Goal: Task Accomplishment & Management: Use online tool/utility

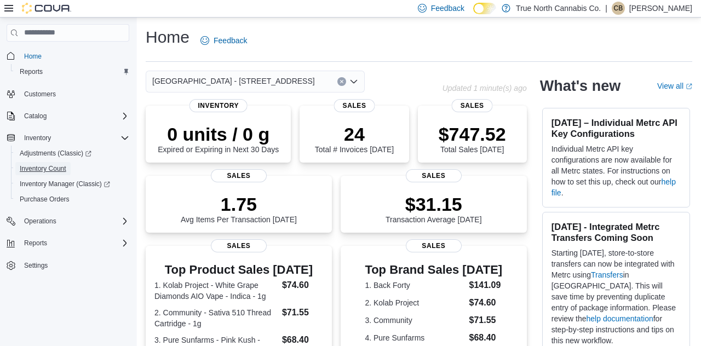
click at [50, 173] on span "Inventory Count" at bounding box center [43, 168] width 47 height 9
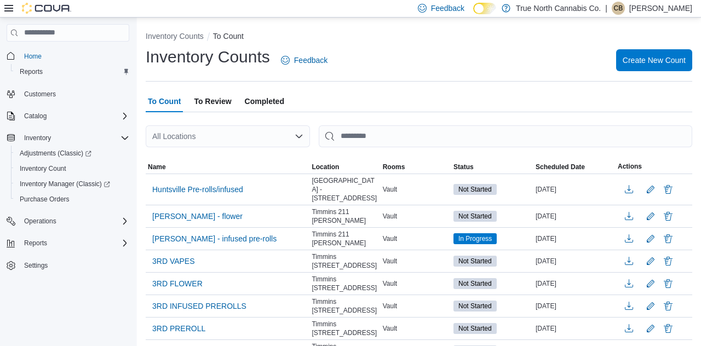
click at [657, 4] on p "[PERSON_NAME]" at bounding box center [660, 8] width 63 height 13
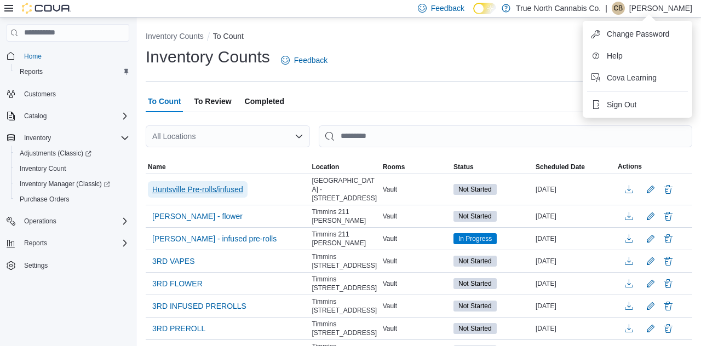
click at [216, 187] on span "Huntsville Pre-rolls/infused" at bounding box center [197, 189] width 91 height 11
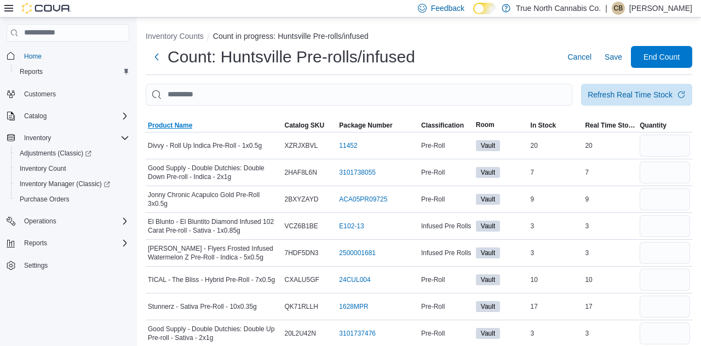
click at [177, 130] on span "Product Name" at bounding box center [170, 125] width 44 height 9
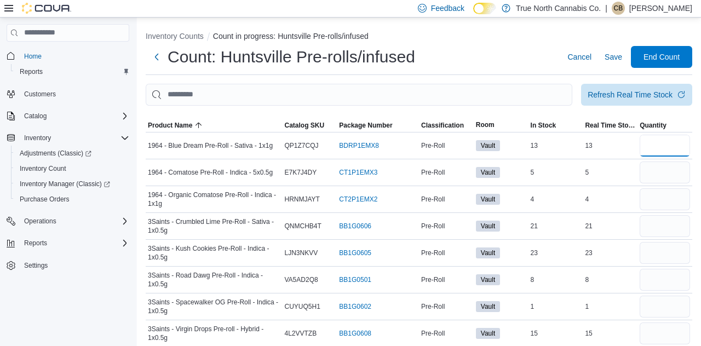
click at [672, 151] on input "number" at bounding box center [665, 146] width 50 height 22
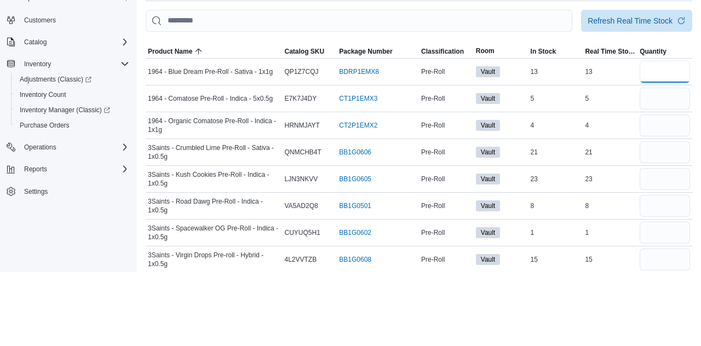
type input "**"
click at [666, 175] on input "number" at bounding box center [665, 173] width 50 height 22
type input "*"
click at [667, 203] on input "number" at bounding box center [665, 199] width 50 height 22
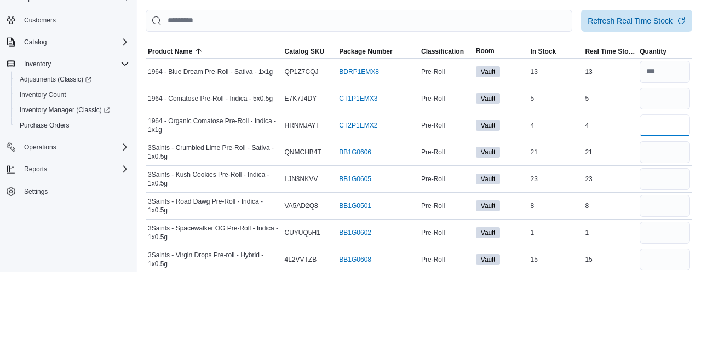
type input "*"
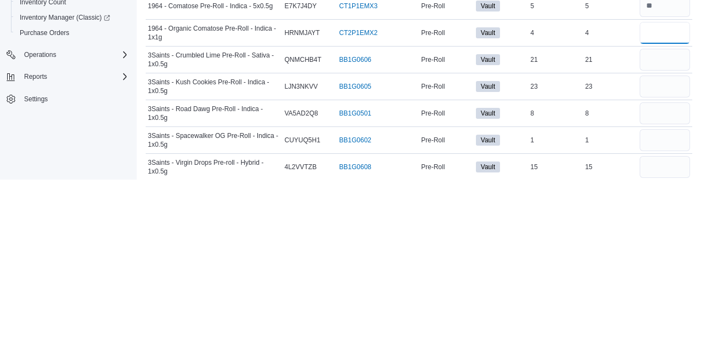
type input "*"
click at [660, 227] on input "number" at bounding box center [665, 226] width 50 height 22
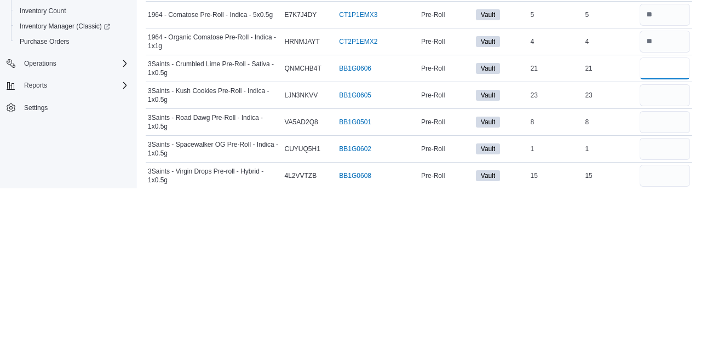
type input "**"
click at [674, 257] on input "number" at bounding box center [665, 253] width 50 height 22
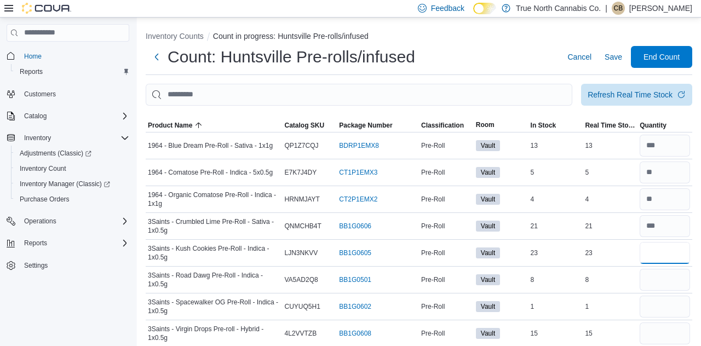
click at [659, 254] on input "number" at bounding box center [665, 253] width 50 height 22
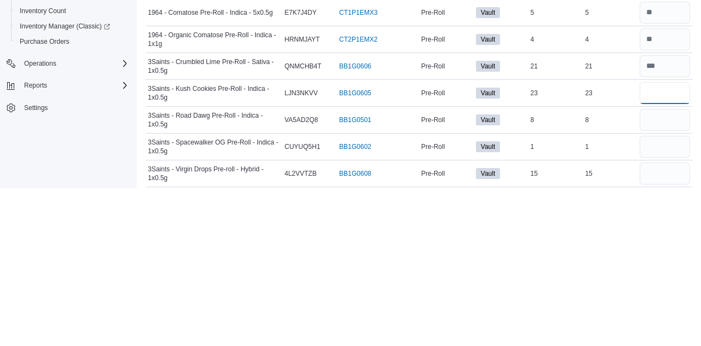
type input "**"
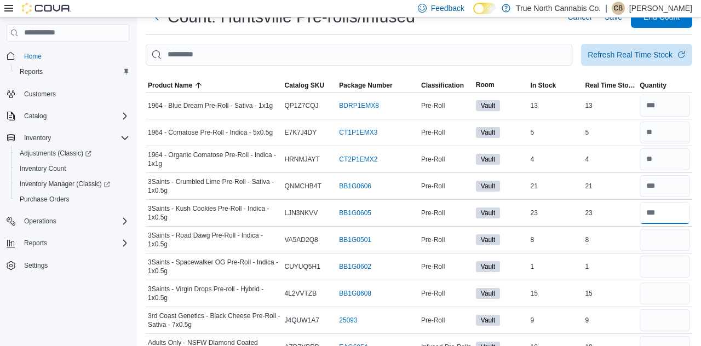
scroll to position [43, 0]
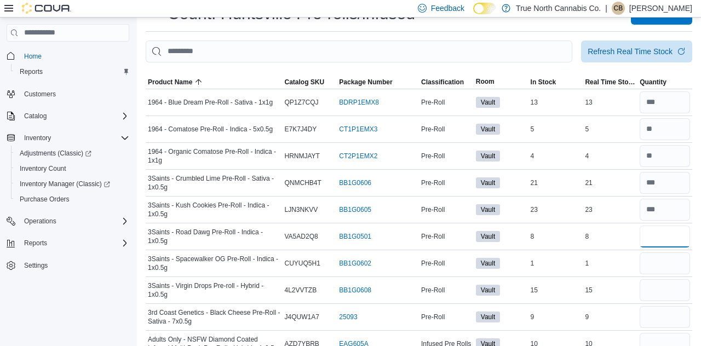
click at [665, 239] on input "number" at bounding box center [665, 237] width 50 height 22
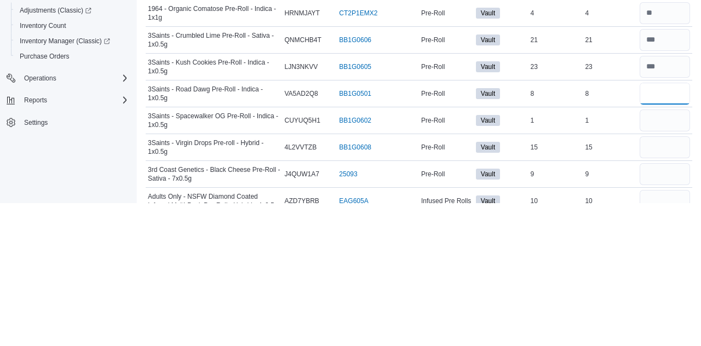
type input "*"
click at [671, 267] on input "number" at bounding box center [665, 264] width 50 height 22
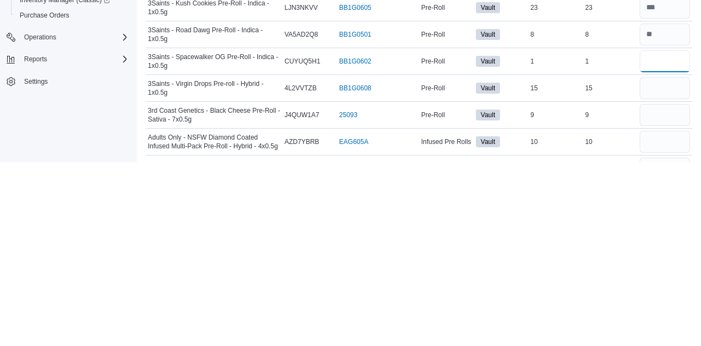
scroll to position [65, 0]
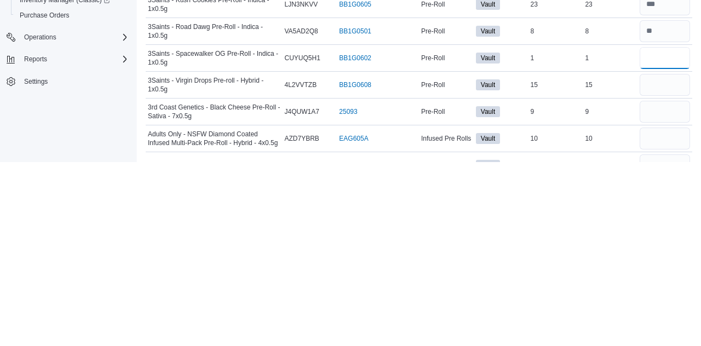
type input "*"
click at [667, 269] on input "number" at bounding box center [665, 269] width 50 height 22
type input "**"
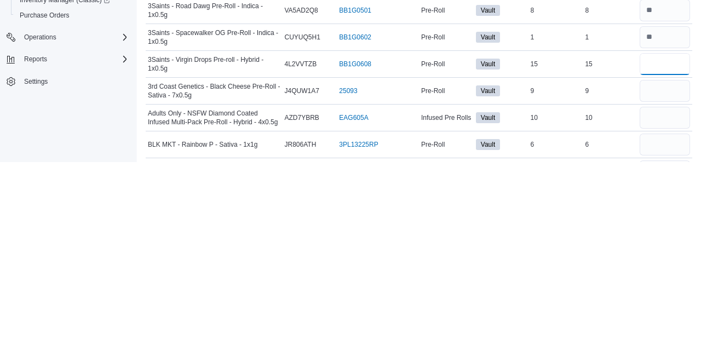
scroll to position [88, 0]
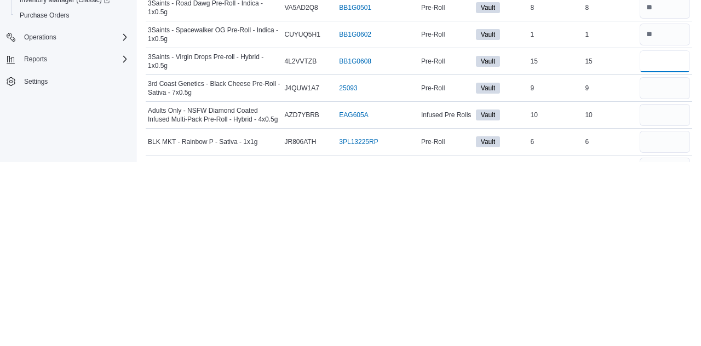
type input "**"
click at [655, 275] on input "number" at bounding box center [665, 272] width 50 height 22
type input "*"
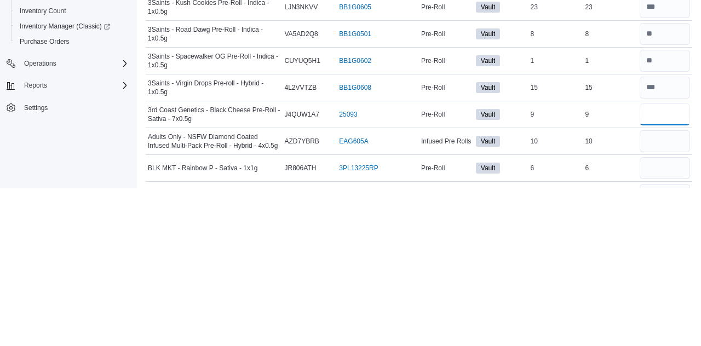
type input "*"
click at [633, 296] on div "10" at bounding box center [610, 299] width 55 height 13
click at [658, 275] on input "*" at bounding box center [665, 272] width 50 height 22
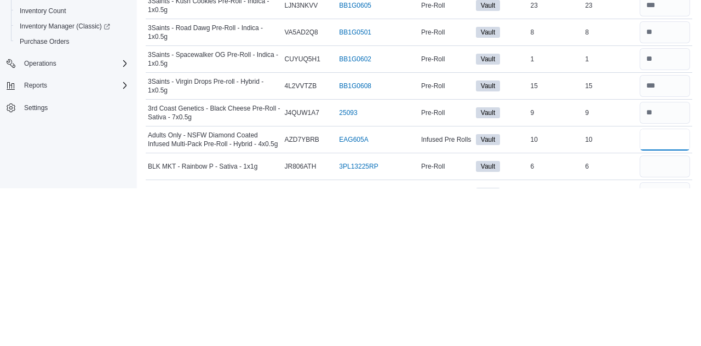
click at [657, 300] on input "number" at bounding box center [665, 298] width 50 height 22
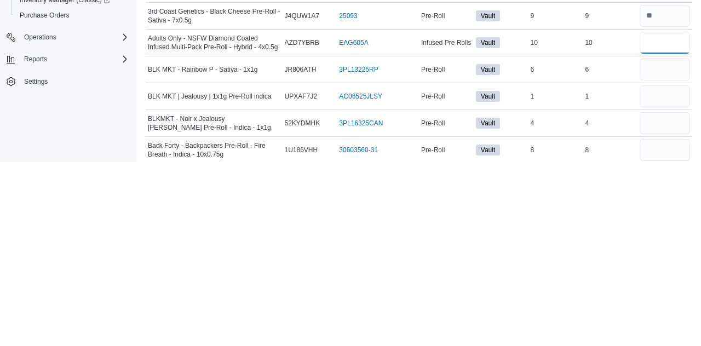
scroll to position [164, 0]
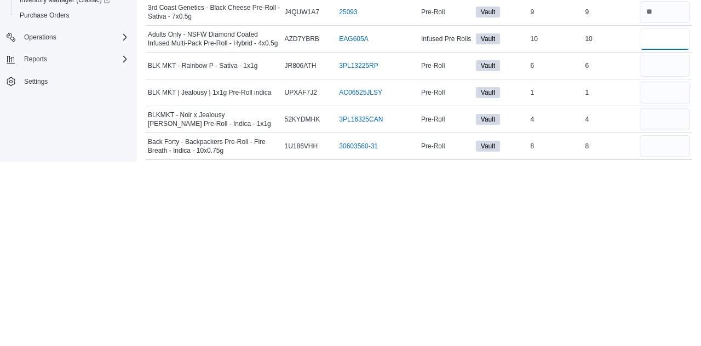
type input "**"
click at [660, 253] on input "number" at bounding box center [665, 250] width 50 height 22
type input "*"
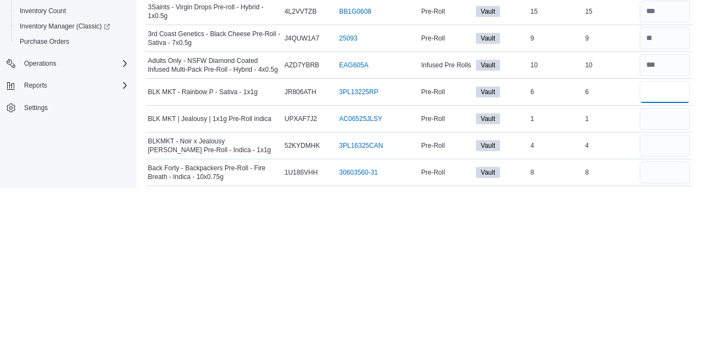
type input "*"
click at [677, 276] on input "number" at bounding box center [665, 277] width 50 height 22
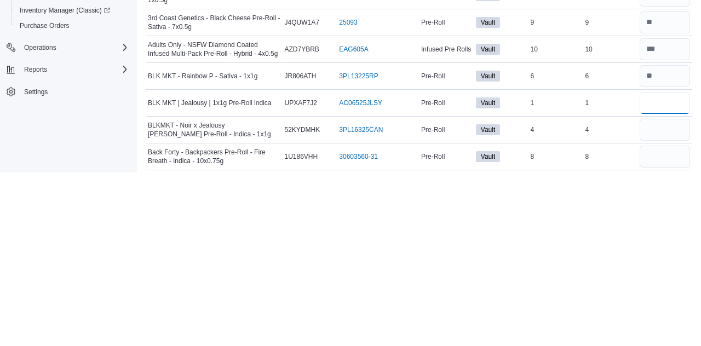
scroll to position [164, 0]
type input "*"
click at [669, 306] on input "number" at bounding box center [665, 304] width 50 height 22
type input "*"
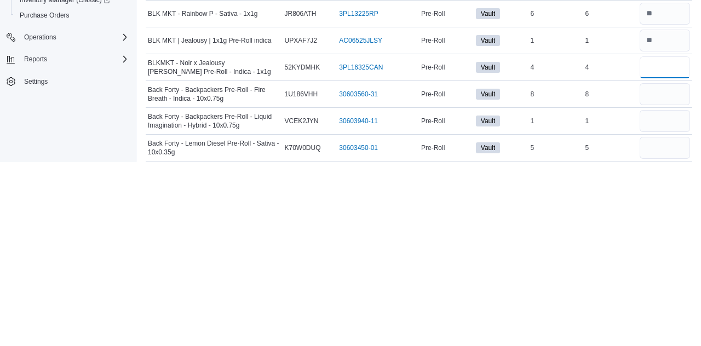
scroll to position [216, 0]
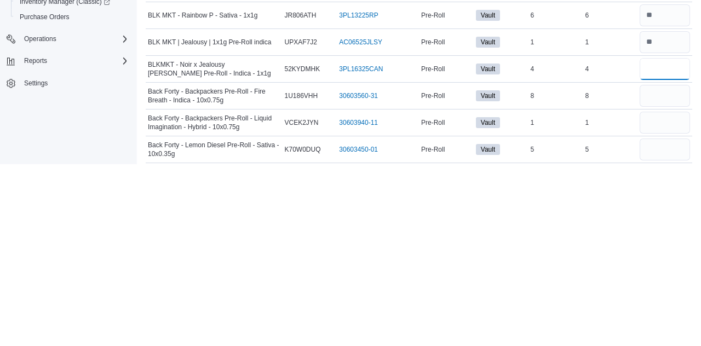
type input "*"
click at [662, 278] on input "number" at bounding box center [665, 278] width 50 height 22
type input "*"
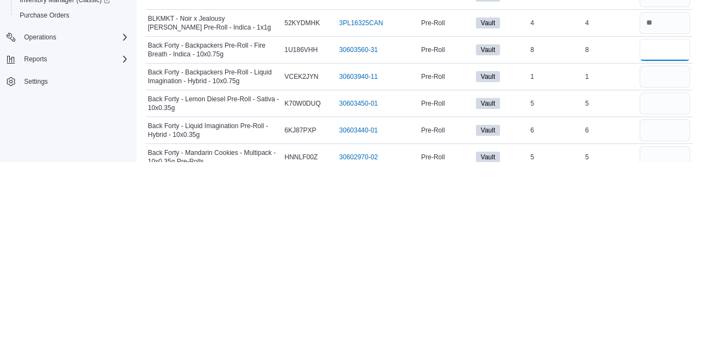
scroll to position [274, 0]
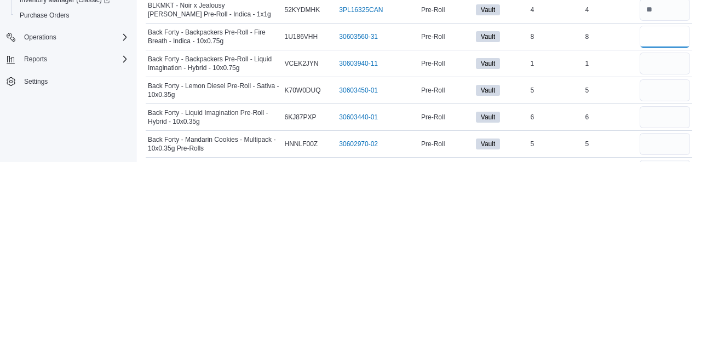
type input "*"
click at [665, 249] on input "number" at bounding box center [665, 248] width 50 height 22
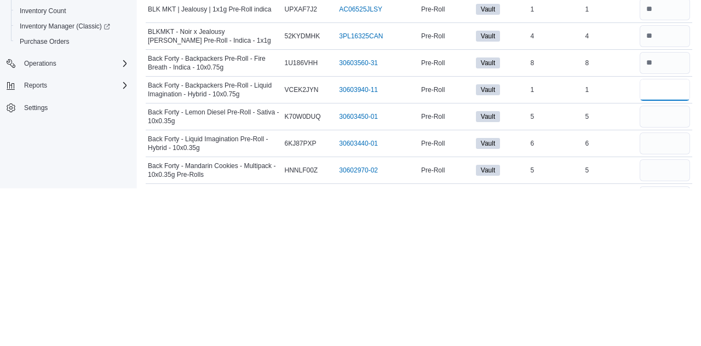
type input "*"
click at [657, 273] on input "number" at bounding box center [665, 275] width 50 height 22
type input "*"
click at [657, 301] on input "number" at bounding box center [665, 301] width 50 height 22
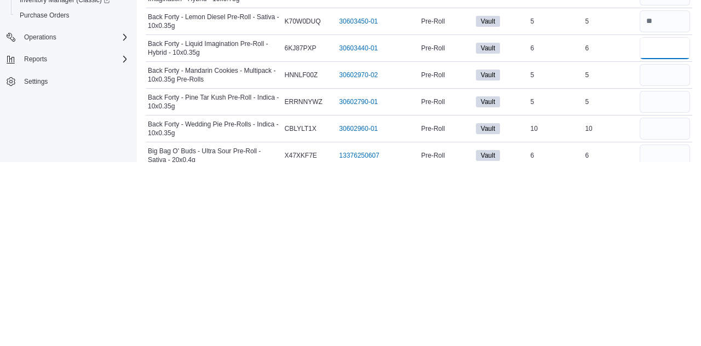
scroll to position [360, 0]
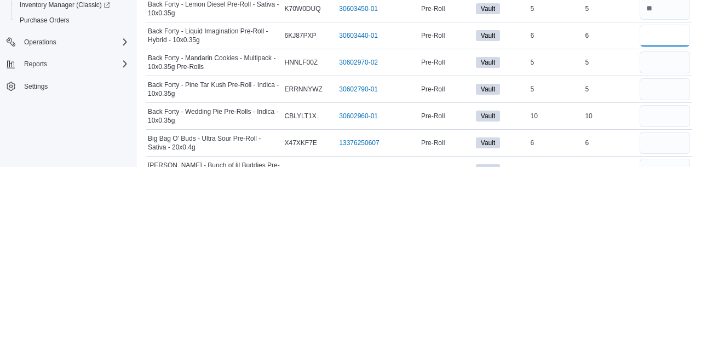
type input "*"
click at [665, 242] on input "number" at bounding box center [665, 242] width 50 height 22
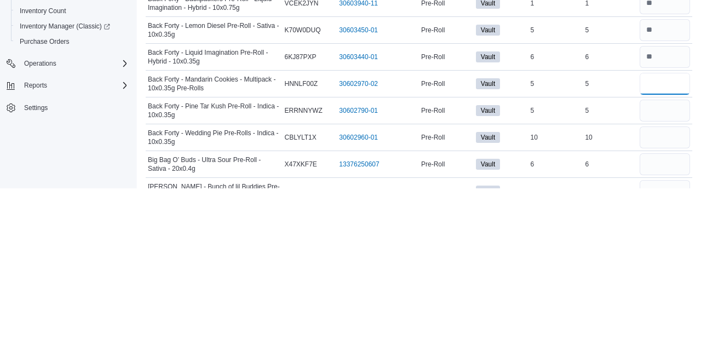
type input "*"
click at [666, 271] on input "number" at bounding box center [665, 268] width 50 height 22
type input "*"
click at [668, 291] on input "number" at bounding box center [665, 295] width 50 height 22
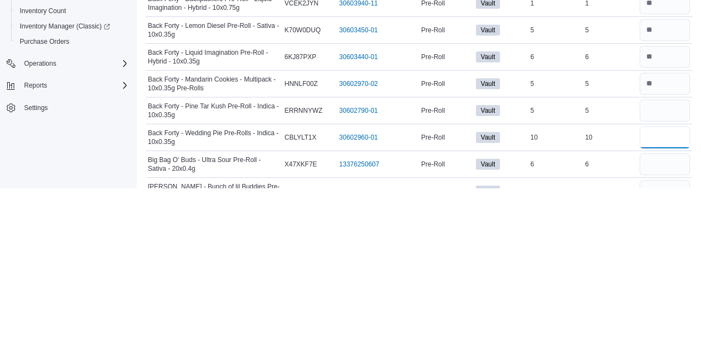
type input "*"
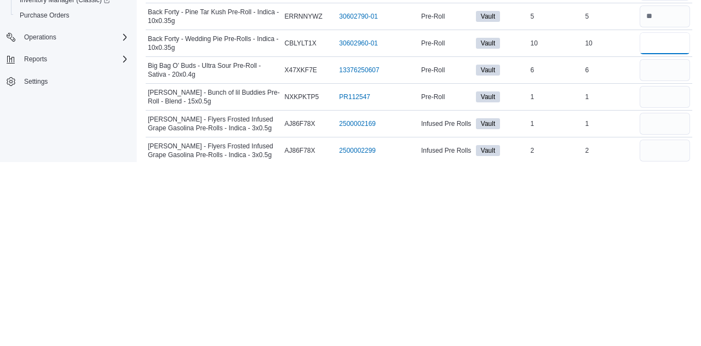
scroll to position [429, 0]
type input "**"
click at [667, 254] on input "number" at bounding box center [665, 254] width 50 height 22
type input "*"
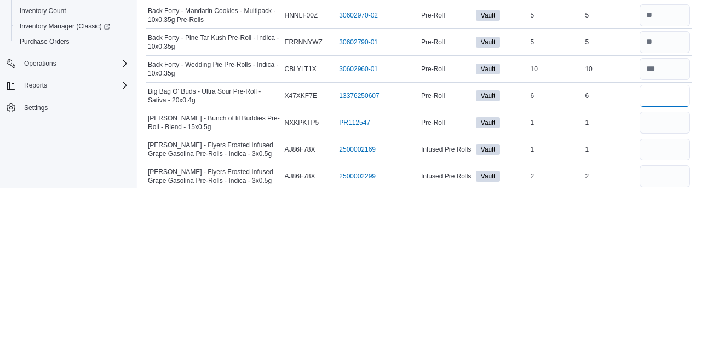
click at [666, 252] on input "*" at bounding box center [665, 254] width 50 height 22
type input "*"
click at [667, 278] on input "number" at bounding box center [665, 281] width 50 height 22
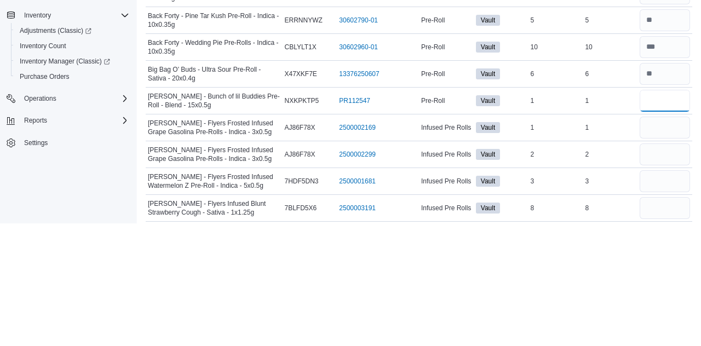
scroll to position [486, 0]
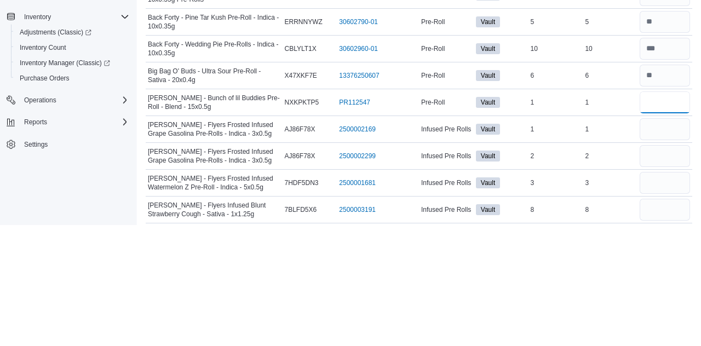
type input "*"
click at [661, 249] on input "number" at bounding box center [665, 250] width 50 height 22
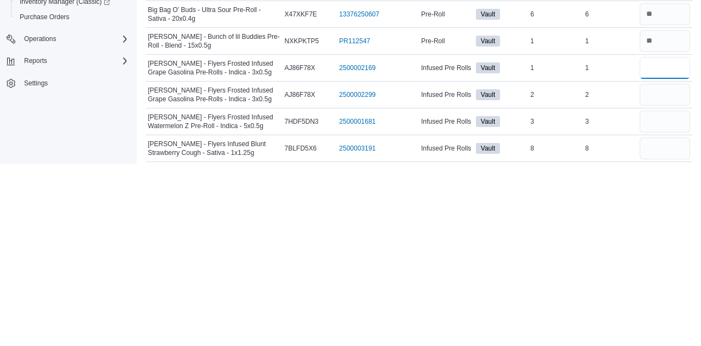
type input "*"
click at [662, 275] on input "number" at bounding box center [665, 277] width 50 height 22
type input "*"
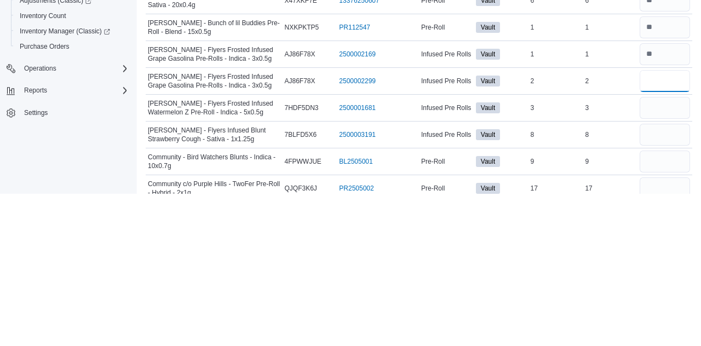
scroll to position [529, 0]
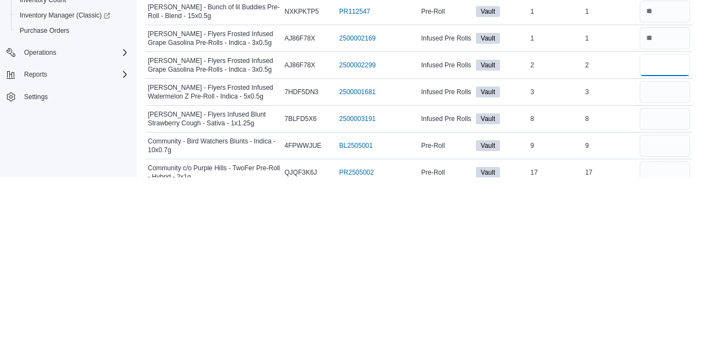
type input "*"
click at [664, 260] on input "number" at bounding box center [665, 261] width 50 height 22
type input "*"
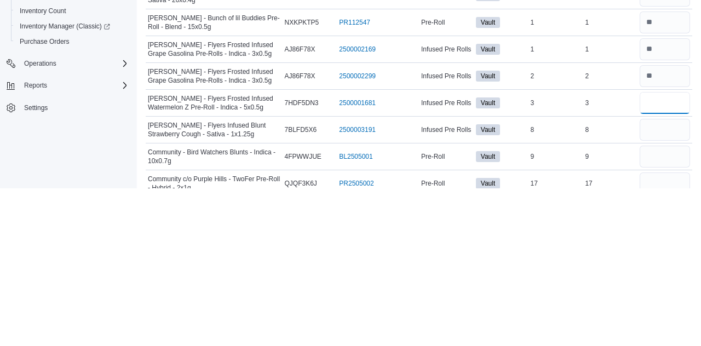
type input "*"
click at [659, 288] on input "number" at bounding box center [665, 288] width 50 height 22
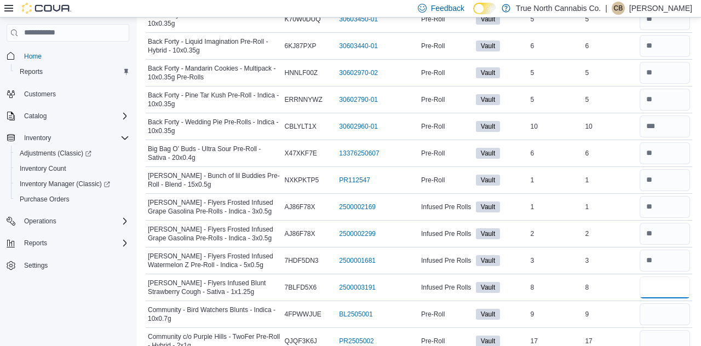
click at [663, 285] on input "number" at bounding box center [665, 288] width 50 height 22
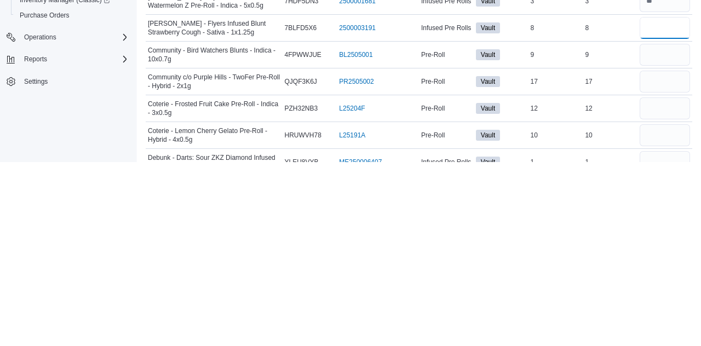
scroll to position [605, 0]
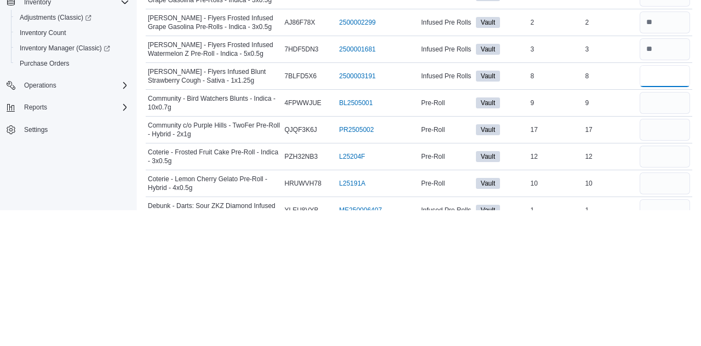
type input "*"
click at [669, 239] on input "number" at bounding box center [665, 239] width 50 height 22
type input "*"
click at [657, 267] on input "number" at bounding box center [665, 266] width 50 height 22
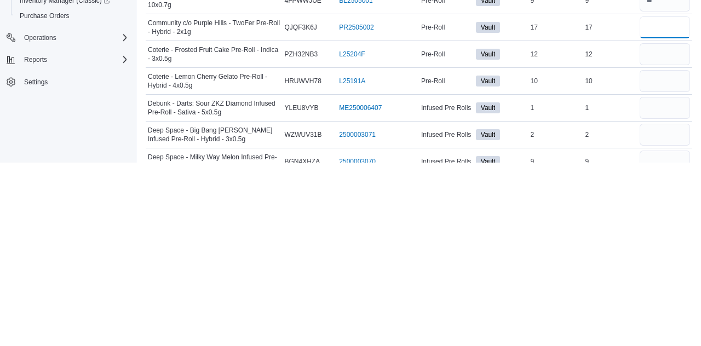
scroll to position [660, 0]
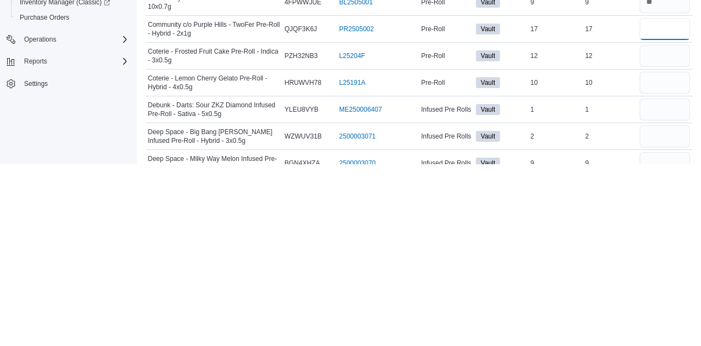
type input "**"
click at [668, 236] on input "number" at bounding box center [665, 238] width 50 height 22
type input "**"
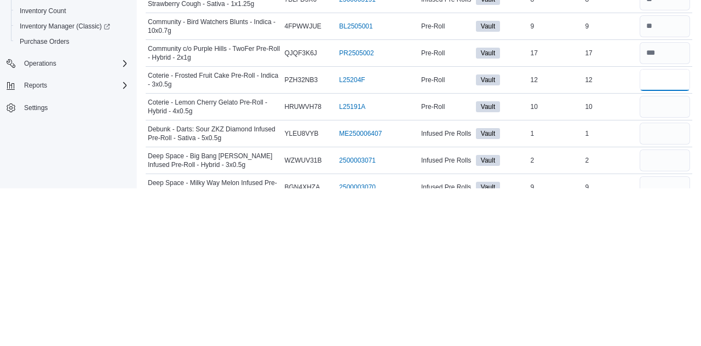
type input "**"
click at [660, 265] on input "number" at bounding box center [665, 265] width 50 height 22
click at [664, 259] on input "number" at bounding box center [665, 265] width 50 height 22
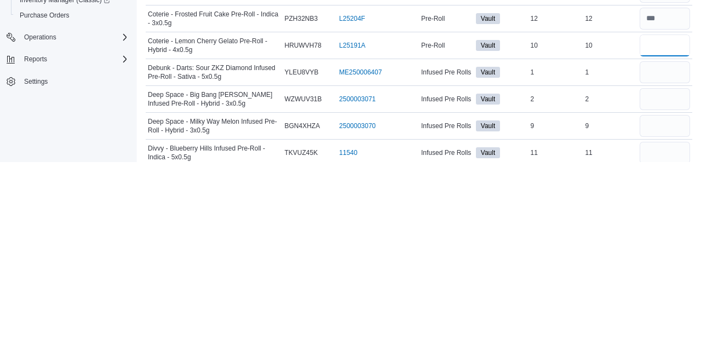
scroll to position [698, 0]
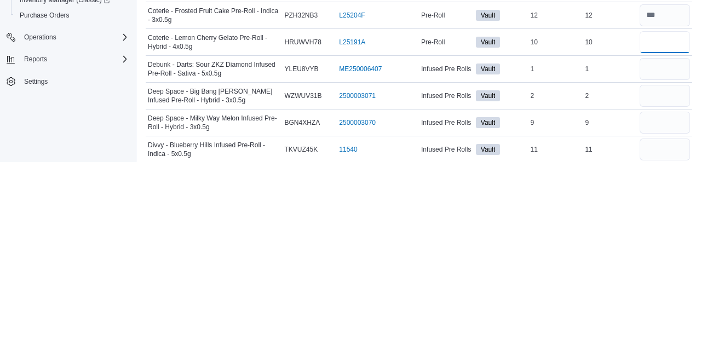
type input "**"
click at [663, 251] on input "number" at bounding box center [665, 253] width 50 height 22
type input "*"
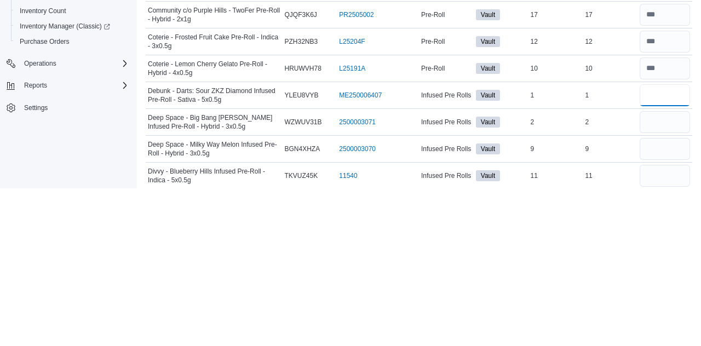
type input "*"
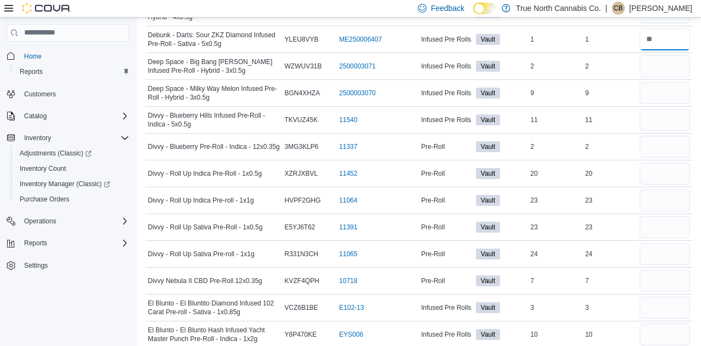
scroll to position [913, 0]
click at [665, 58] on input "number" at bounding box center [665, 65] width 50 height 22
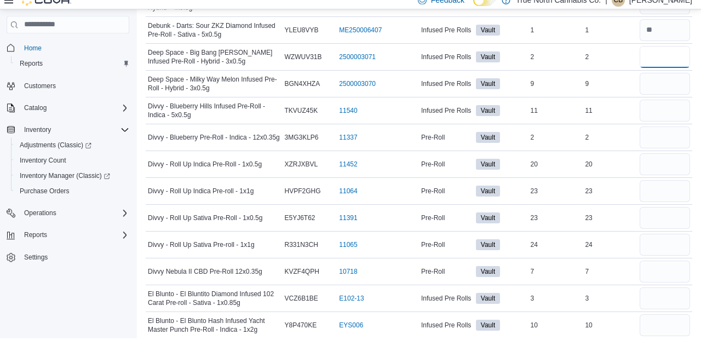
scroll to position [912, 0]
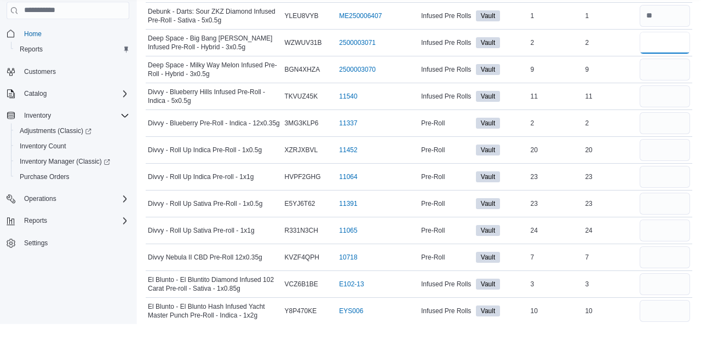
type input "*"
click at [660, 98] on input "number" at bounding box center [665, 92] width 50 height 22
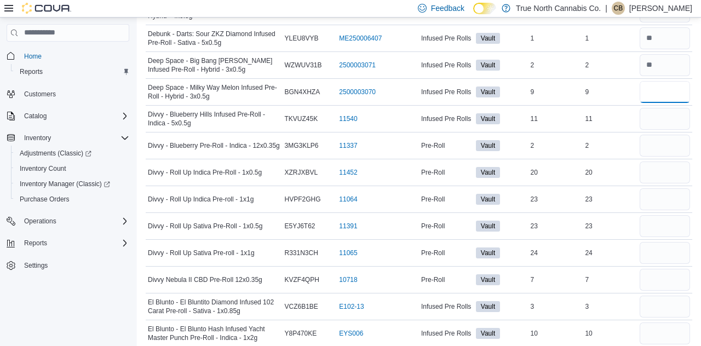
click at [666, 86] on input "number" at bounding box center [665, 92] width 50 height 22
type input "*"
click at [673, 117] on input "number" at bounding box center [665, 119] width 50 height 22
click at [683, 116] on input "number" at bounding box center [665, 119] width 50 height 22
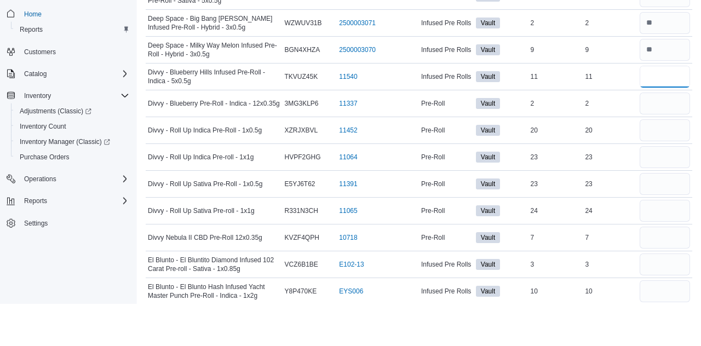
type input "**"
click at [658, 138] on input "number" at bounding box center [665, 146] width 50 height 22
type input "*"
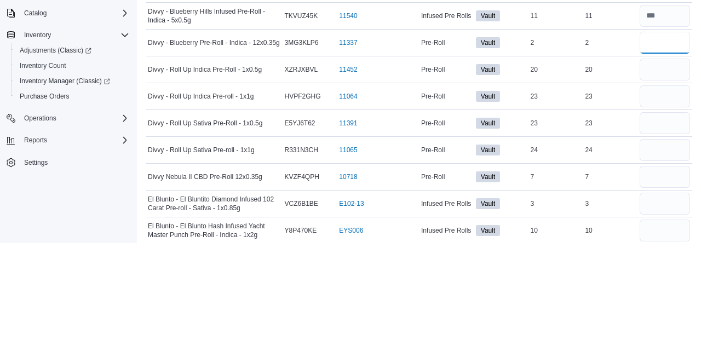
type input "*"
click at [675, 186] on div at bounding box center [665, 199] width 55 height 26
click at [668, 162] on input "number" at bounding box center [665, 173] width 50 height 22
click at [669, 65] on input "number" at bounding box center [665, 65] width 50 height 22
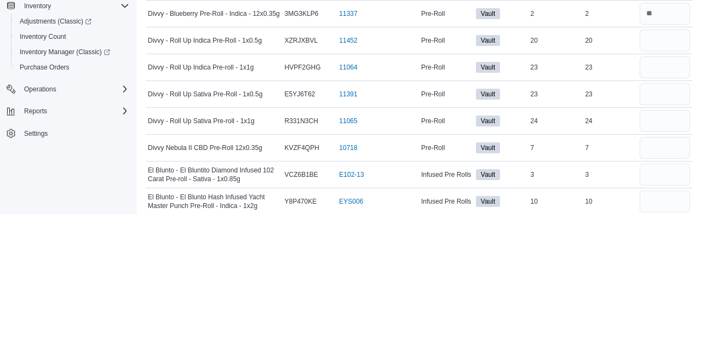
type input "*"
click at [669, 170] on input "number" at bounding box center [665, 173] width 50 height 22
type input "**"
click at [676, 198] on input "number" at bounding box center [665, 199] width 50 height 22
type input "**"
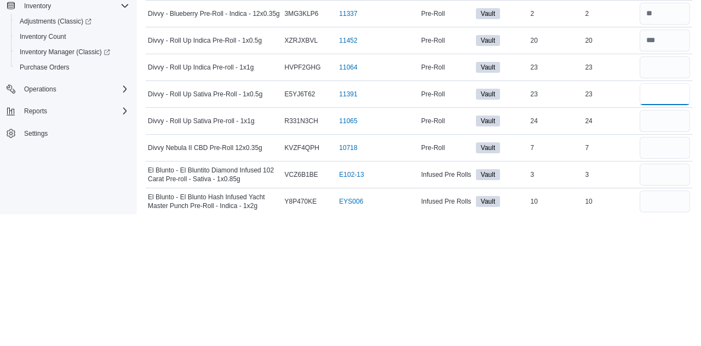
click at [663, 224] on input "number" at bounding box center [665, 226] width 50 height 22
click at [663, 225] on input "number" at bounding box center [665, 226] width 50 height 22
type input "**"
click at [661, 250] on input "number" at bounding box center [665, 253] width 50 height 22
click at [672, 250] on input "**" at bounding box center [665, 253] width 50 height 22
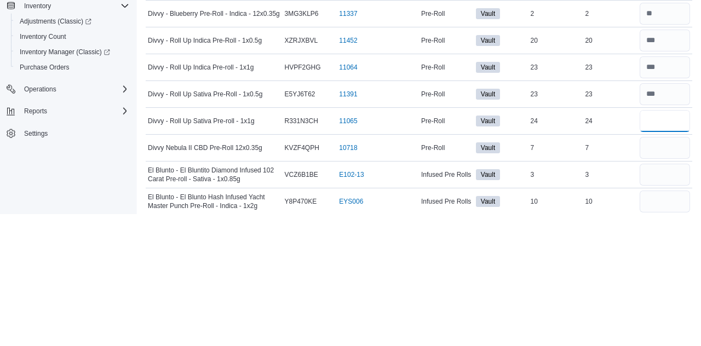
type input "*"
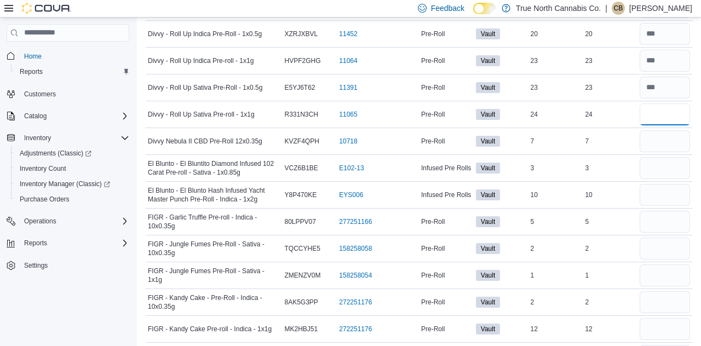
scroll to position [1051, 0]
click at [675, 112] on input "number" at bounding box center [665, 115] width 50 height 22
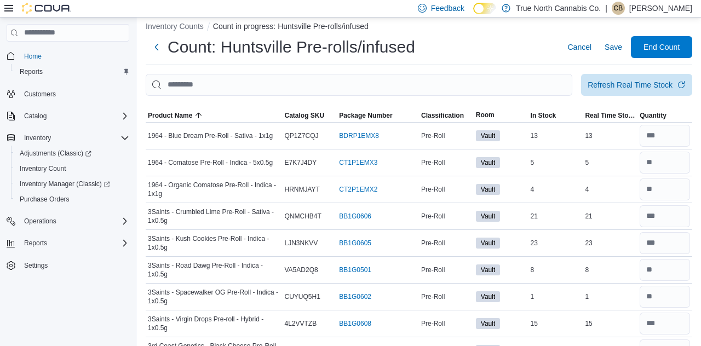
scroll to position [9, 0]
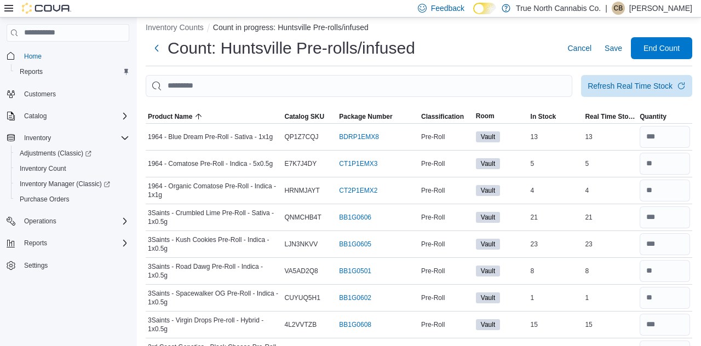
type input "**"
click at [669, 89] on div "Refresh Real Time Stock" at bounding box center [630, 86] width 85 height 11
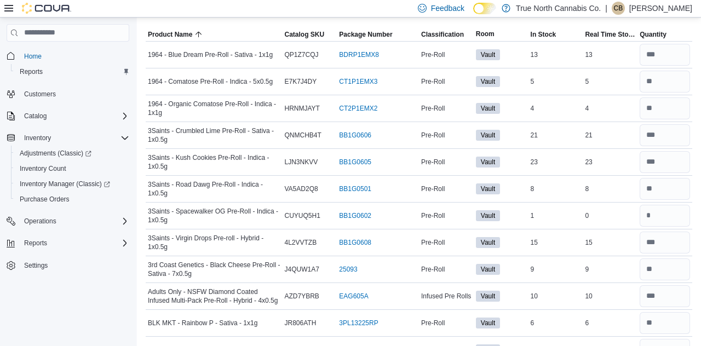
scroll to position [96, 0]
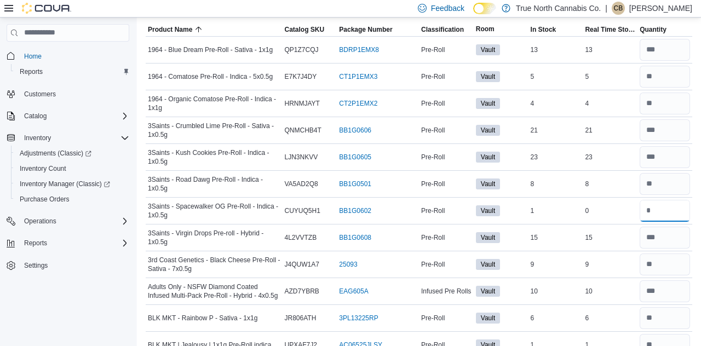
click at [674, 215] on input "number" at bounding box center [665, 211] width 50 height 22
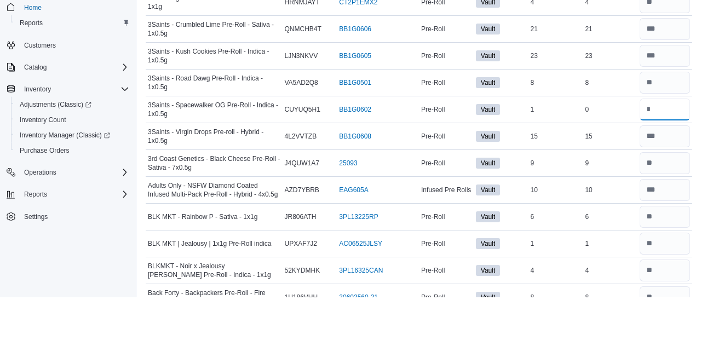
scroll to position [148, 0]
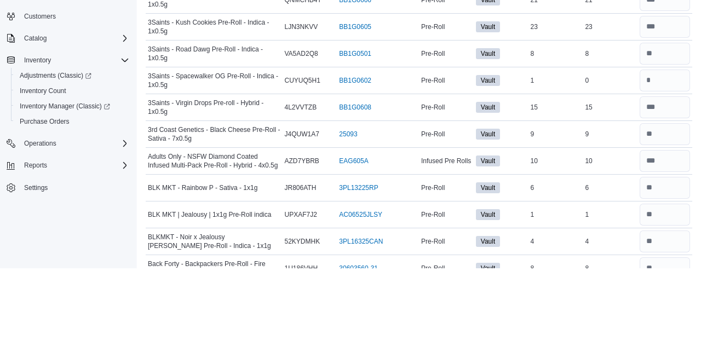
click at [616, 163] on div "0" at bounding box center [610, 158] width 55 height 13
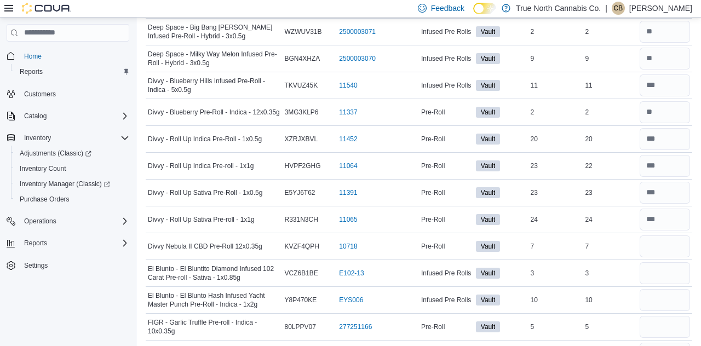
scroll to position [943, 0]
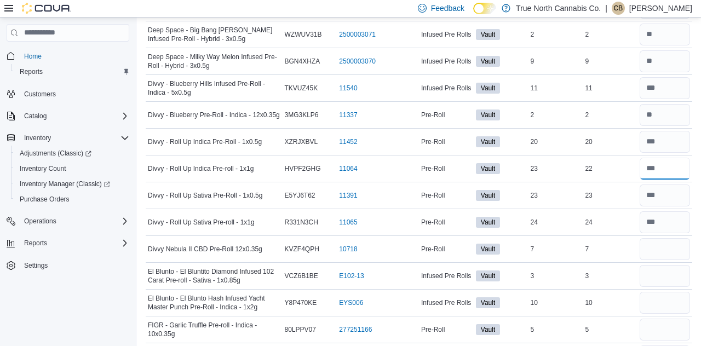
click at [669, 165] on input "number" at bounding box center [665, 169] width 50 height 22
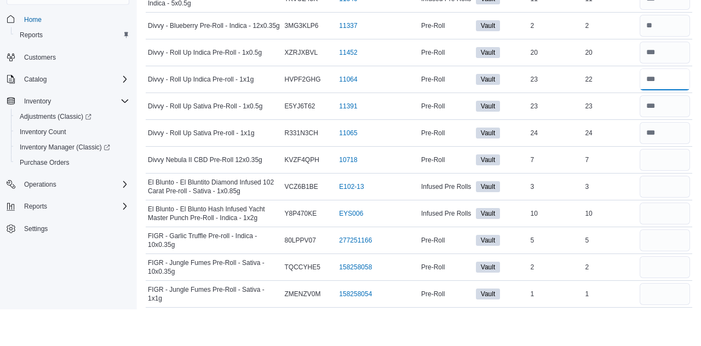
scroll to position [995, 0]
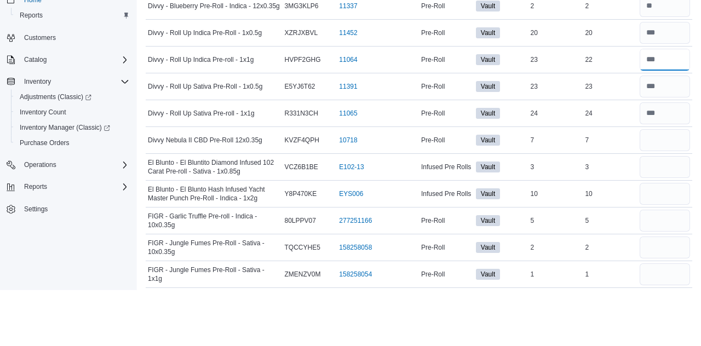
type input "**"
click at [677, 136] on input "number" at bounding box center [665, 143] width 50 height 22
click at [667, 140] on input "number" at bounding box center [665, 143] width 50 height 22
click at [674, 140] on input "number" at bounding box center [665, 143] width 50 height 22
click at [661, 142] on input "**" at bounding box center [665, 143] width 50 height 22
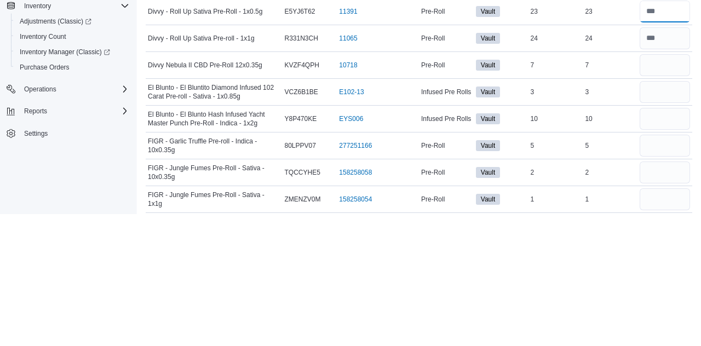
type input "**"
click at [669, 195] on input "number" at bounding box center [665, 197] width 50 height 22
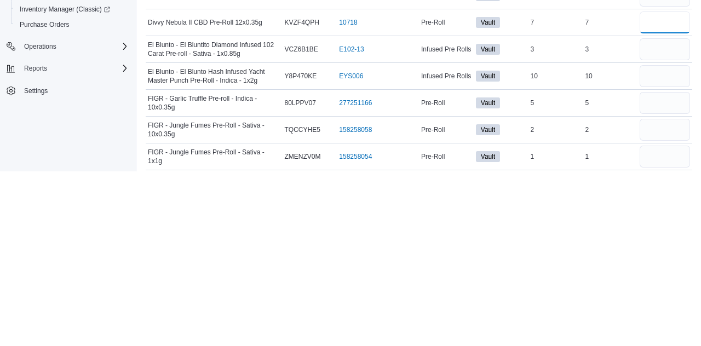
type input "*"
click at [673, 220] on input "number" at bounding box center [665, 224] width 50 height 22
type input "*"
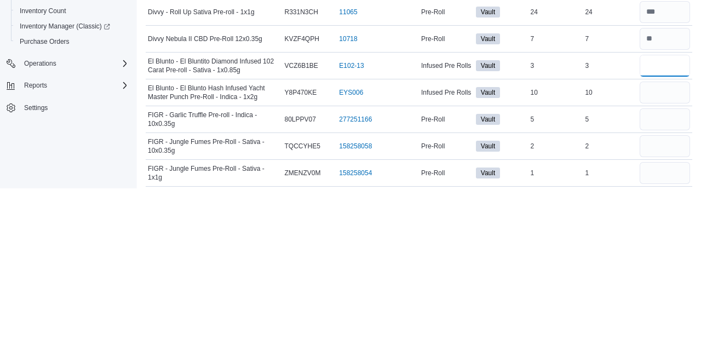
type input "*"
click at [664, 241] on input "number" at bounding box center [665, 250] width 50 height 22
click at [667, 248] on input "number" at bounding box center [665, 250] width 50 height 22
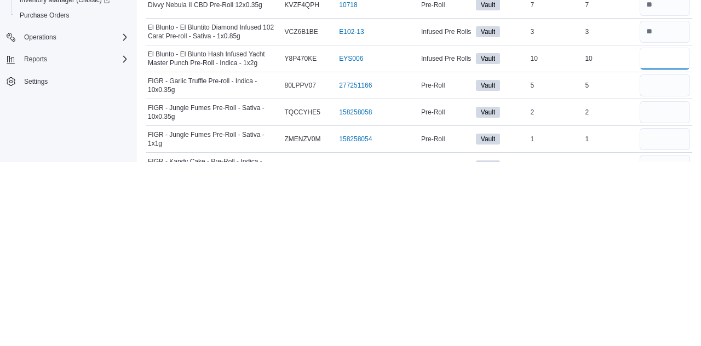
scroll to position [1017, 0]
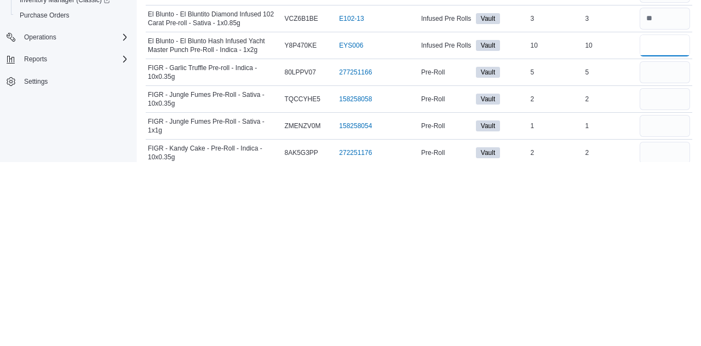
type input "**"
click at [660, 253] on input "number" at bounding box center [665, 256] width 50 height 22
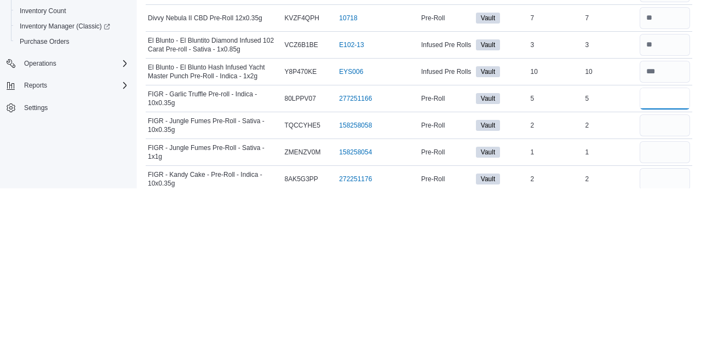
type input "*"
click at [671, 274] on input "number" at bounding box center [665, 283] width 50 height 22
click at [670, 275] on input "number" at bounding box center [665, 283] width 50 height 22
type input "*"
click at [660, 301] on input "number" at bounding box center [665, 310] width 50 height 22
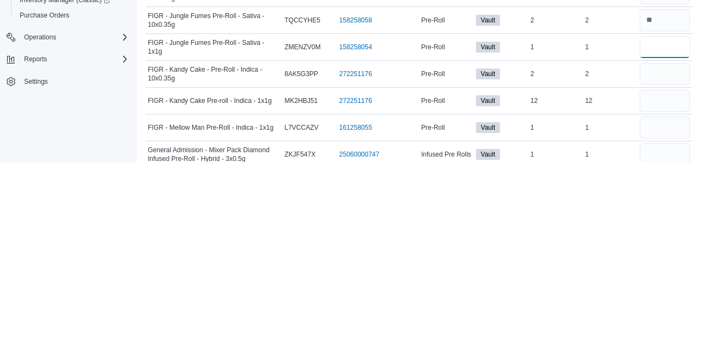
scroll to position [1098, 0]
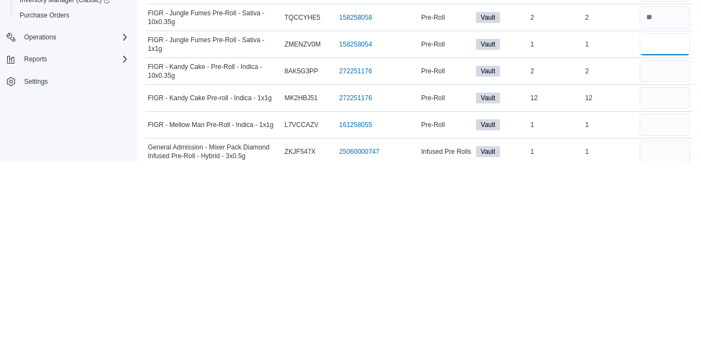
type input "*"
click at [667, 300] on input "number" at bounding box center [665, 309] width 50 height 22
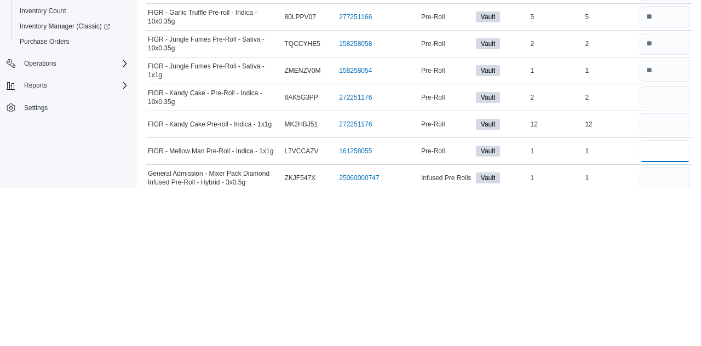
type input "*"
click at [671, 251] on input "number" at bounding box center [665, 255] width 50 height 22
type input "*"
click at [670, 278] on input "number" at bounding box center [665, 282] width 50 height 22
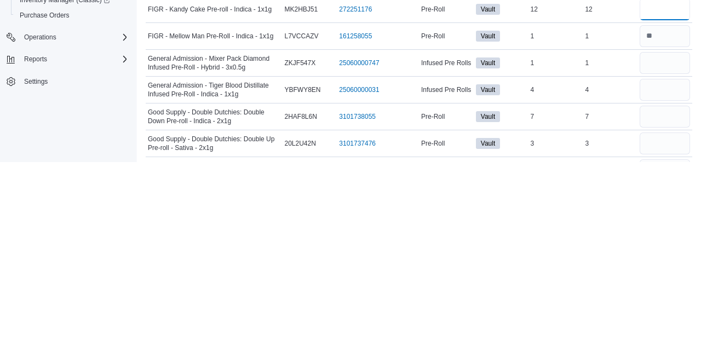
scroll to position [1188, 0]
type input "**"
click at [674, 250] on input "number" at bounding box center [665, 247] width 50 height 22
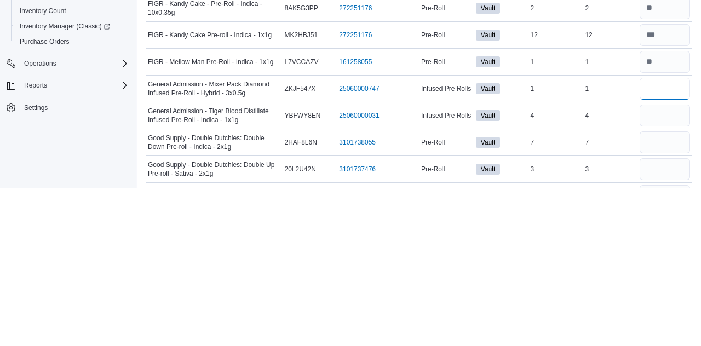
type input "*"
click at [658, 266] on input "number" at bounding box center [665, 273] width 50 height 22
type input "*"
click at [671, 289] on input "number" at bounding box center [665, 300] width 50 height 22
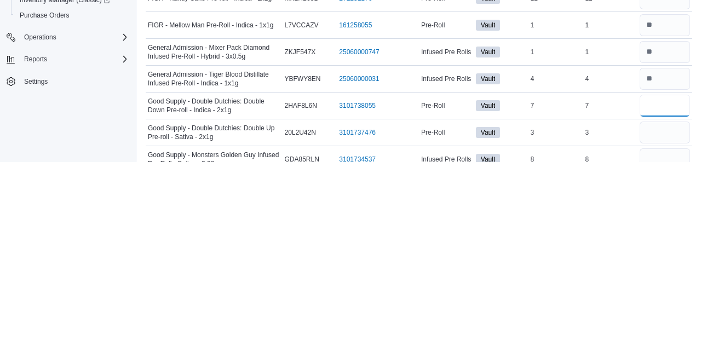
scroll to position [1203, 0]
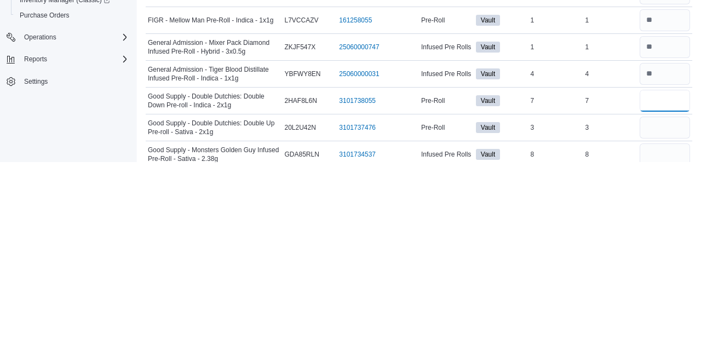
click at [661, 280] on input "number" at bounding box center [665, 285] width 50 height 22
type input "*"
click at [664, 304] on input "number" at bounding box center [665, 312] width 50 height 22
type input "*"
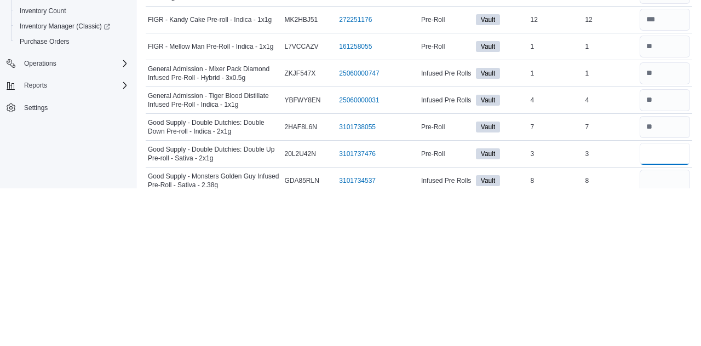
type input "*"
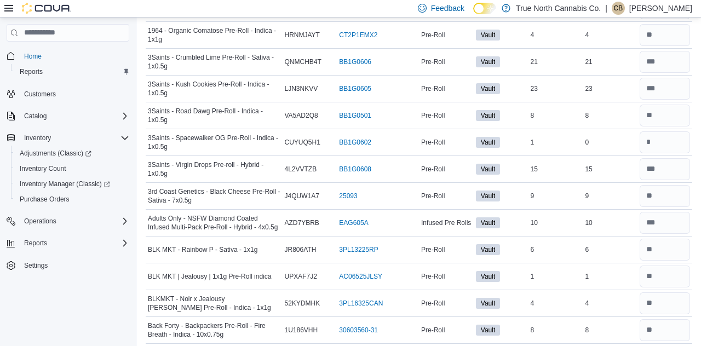
scroll to position [0, 0]
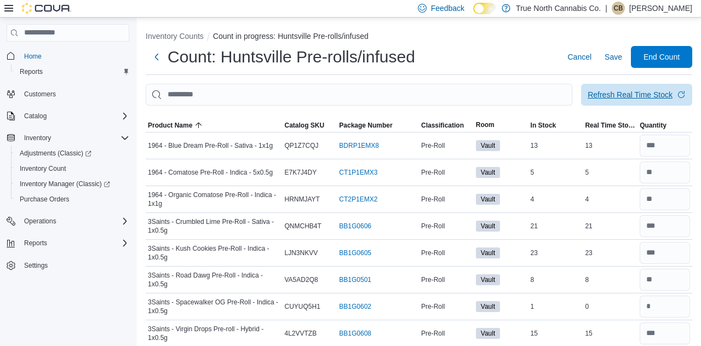
click at [636, 99] on div "Refresh Real Time Stock" at bounding box center [630, 94] width 85 height 11
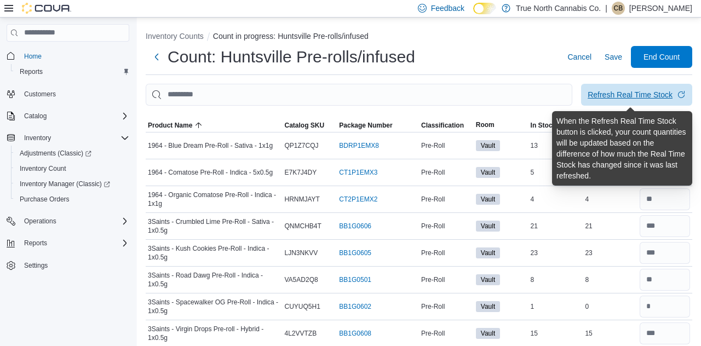
click at [651, 100] on div "Refresh Real Time Stock" at bounding box center [630, 94] width 85 height 11
click at [537, 64] on div "Count: Huntsville Pre-rolls/infused Cancel Save End Count" at bounding box center [419, 57] width 547 height 22
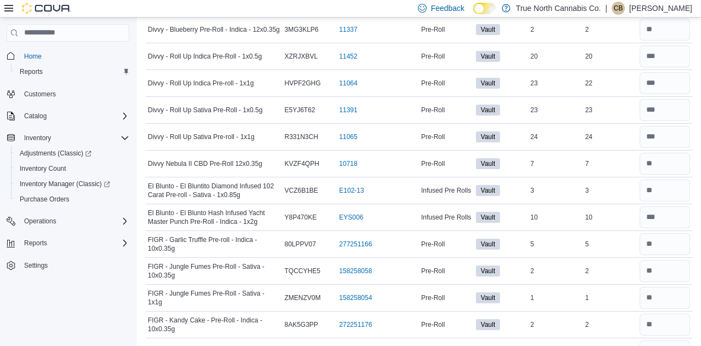
scroll to position [1029, 0]
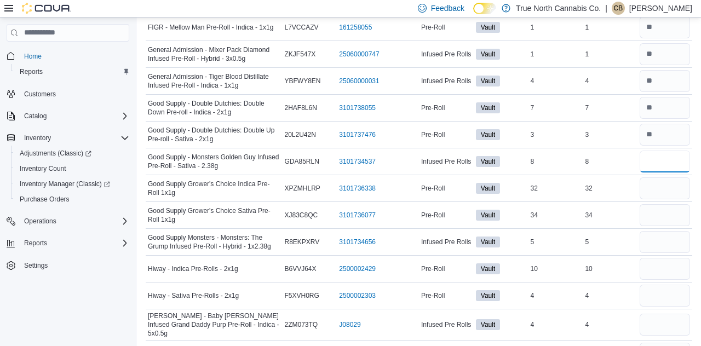
click at [673, 156] on input "number" at bounding box center [665, 162] width 50 height 22
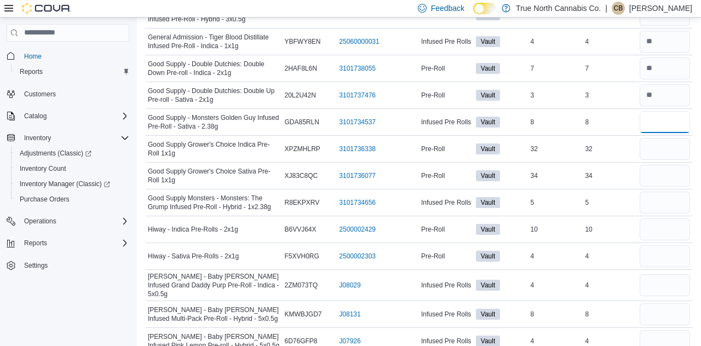
scroll to position [1433, 0]
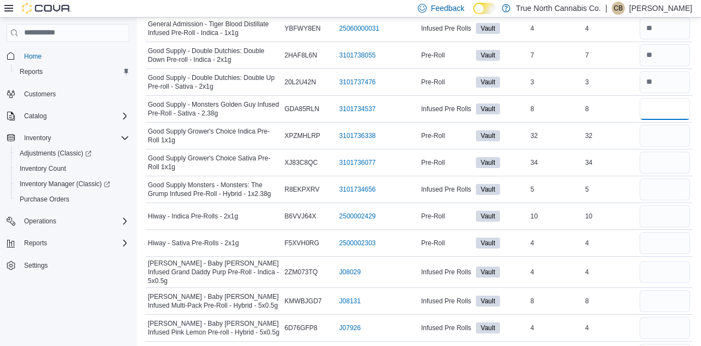
click at [671, 104] on input "number" at bounding box center [665, 109] width 50 height 22
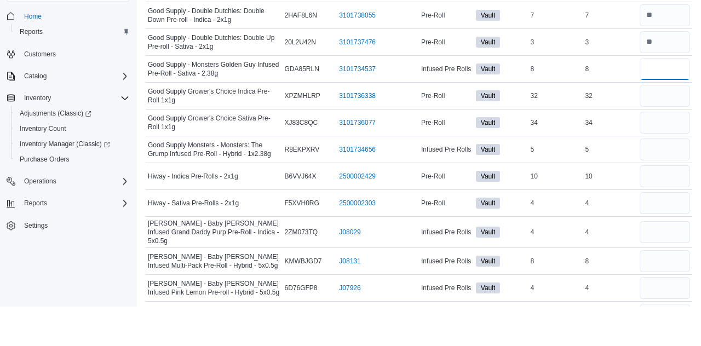
type input "*"
click at [665, 129] on input "number" at bounding box center [665, 136] width 50 height 22
type input "**"
click at [657, 152] on input "number" at bounding box center [665, 163] width 50 height 22
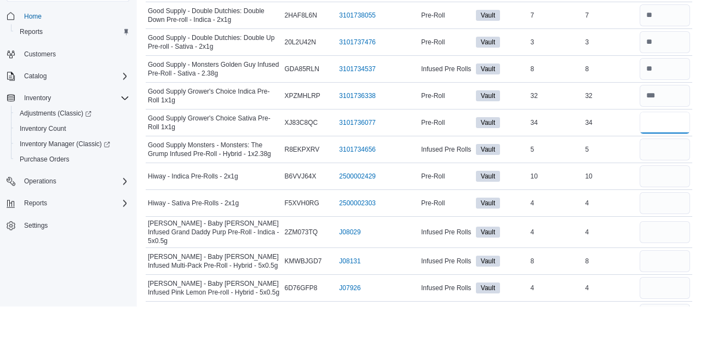
click at [660, 158] on input "number" at bounding box center [665, 163] width 50 height 22
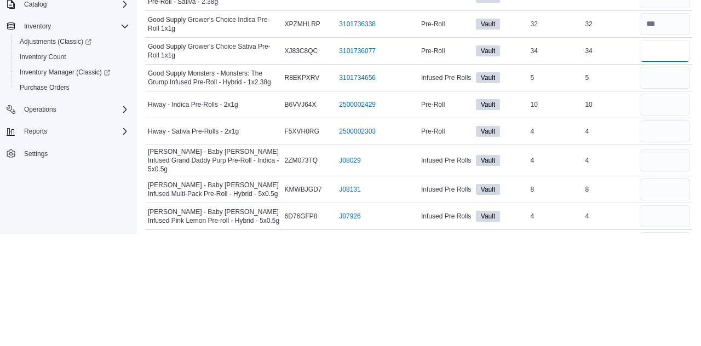
type input "**"
click at [662, 182] on input "number" at bounding box center [665, 190] width 50 height 22
type input "*"
click at [665, 210] on input "number" at bounding box center [665, 216] width 50 height 22
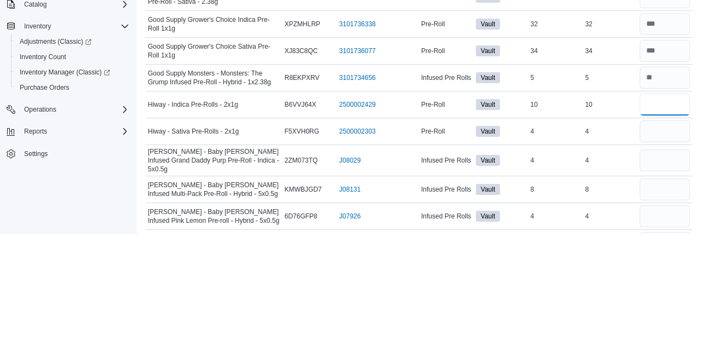
type input "**"
click at [655, 234] on input "number" at bounding box center [665, 243] width 50 height 22
type input "*"
click at [663, 261] on input "number" at bounding box center [665, 272] width 50 height 22
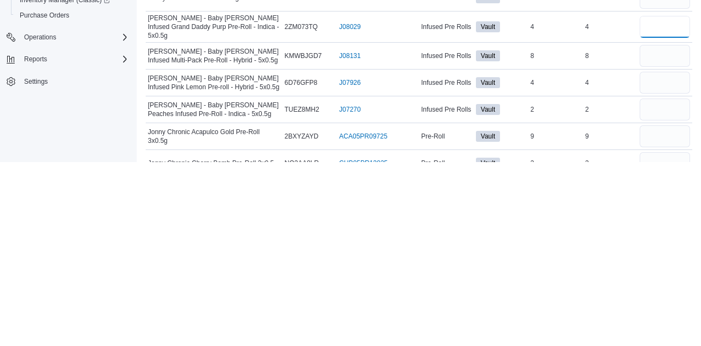
scroll to position [1497, 0]
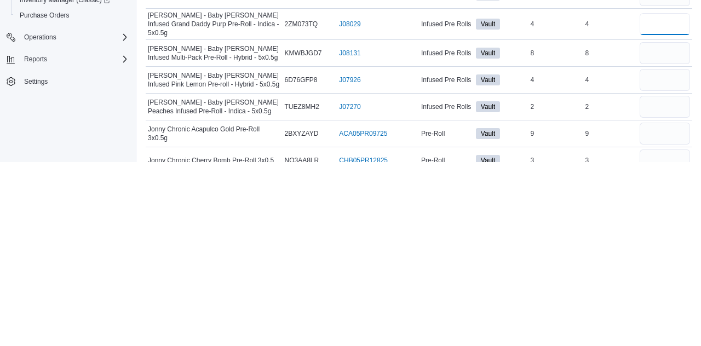
type input "*"
click at [671, 226] on input "number" at bounding box center [665, 237] width 50 height 22
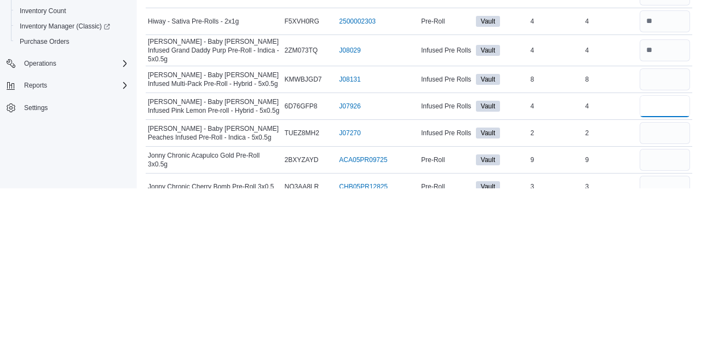
click at [683, 253] on input "number" at bounding box center [665, 264] width 50 height 22
type input "*"
click at [666, 226] on input "number" at bounding box center [665, 237] width 50 height 22
type input "*"
click at [663, 280] on input "number" at bounding box center [665, 291] width 50 height 22
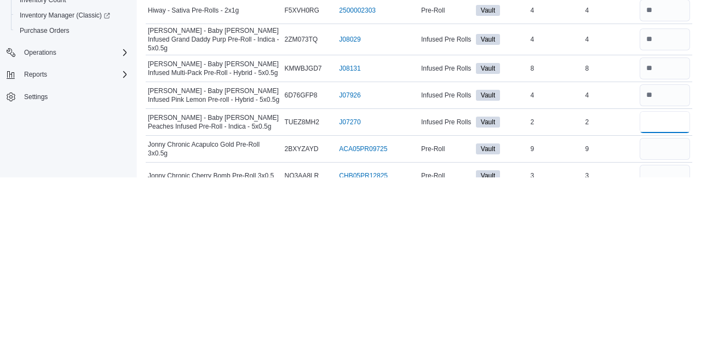
scroll to position [1559, 0]
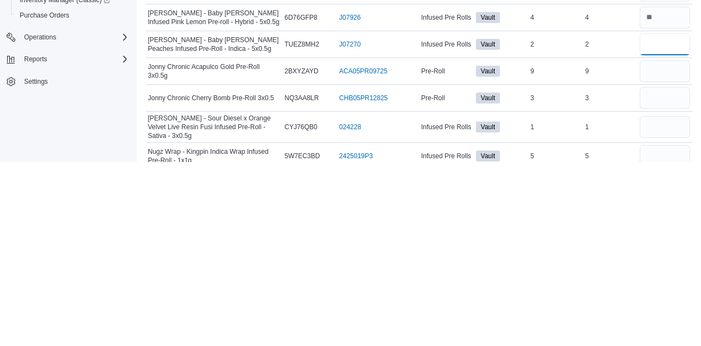
type input "*"
click at [663, 244] on input "number" at bounding box center [665, 255] width 50 height 22
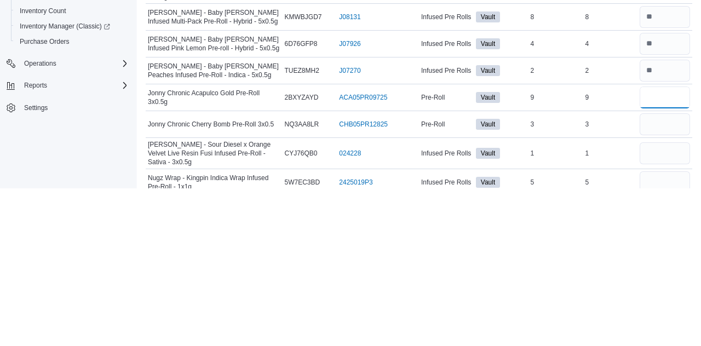
type input "*"
click at [667, 271] on input "number" at bounding box center [665, 282] width 50 height 22
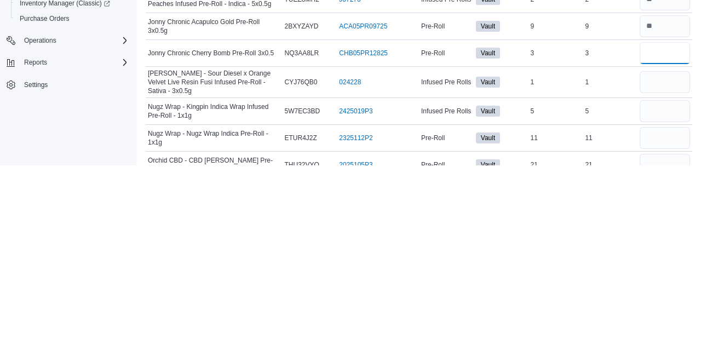
scroll to position [1607, 0]
type input "*"
click at [663, 252] on input "number" at bounding box center [665, 263] width 50 height 22
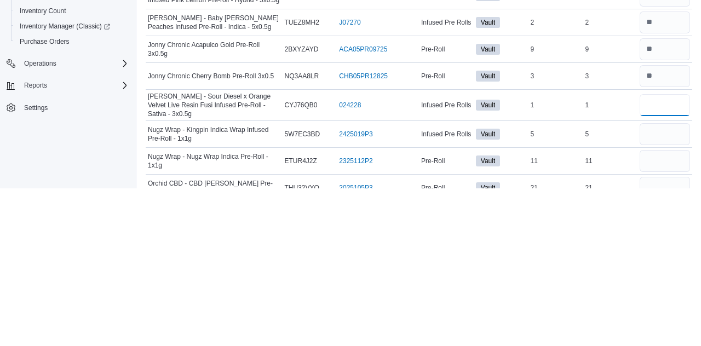
type input "*"
click at [659, 281] on input "number" at bounding box center [665, 292] width 50 height 22
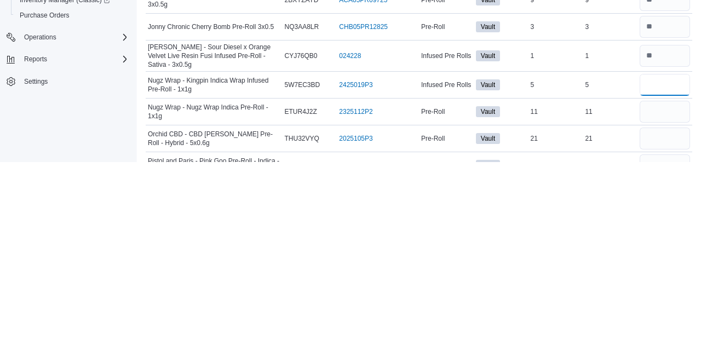
scroll to position [1631, 0]
type input "*"
click at [668, 284] on input "number" at bounding box center [665, 295] width 50 height 22
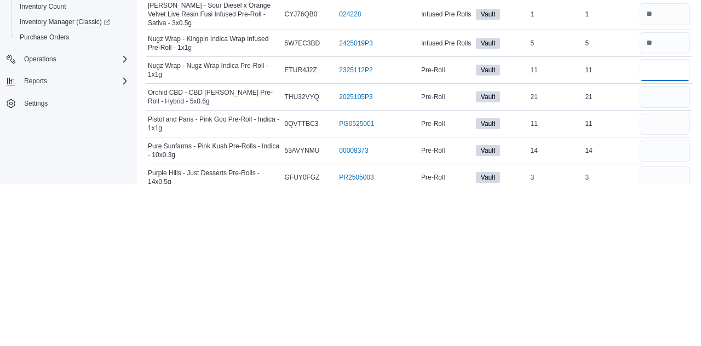
scroll to position [1694, 0]
type input "**"
click at [669, 248] on input "number" at bounding box center [665, 259] width 50 height 22
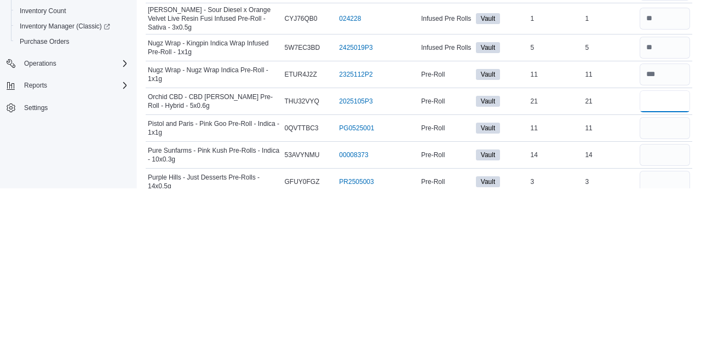
type input "**"
click at [671, 275] on input "number" at bounding box center [665, 286] width 50 height 22
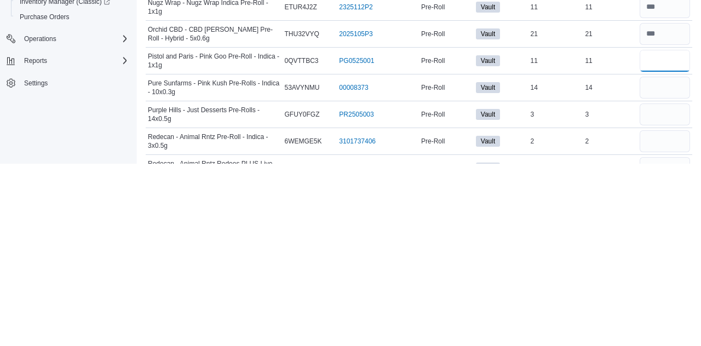
scroll to position [1737, 0]
type input "**"
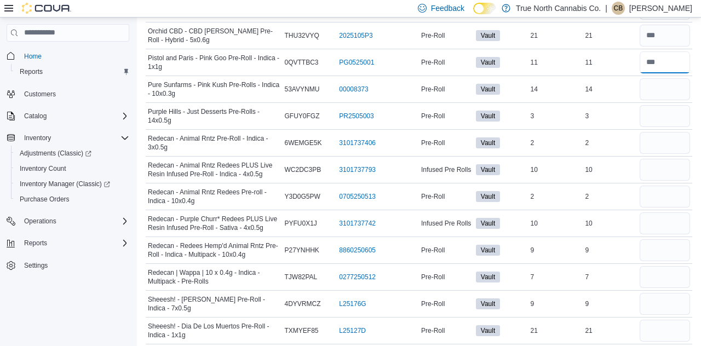
scroll to position [1882, 0]
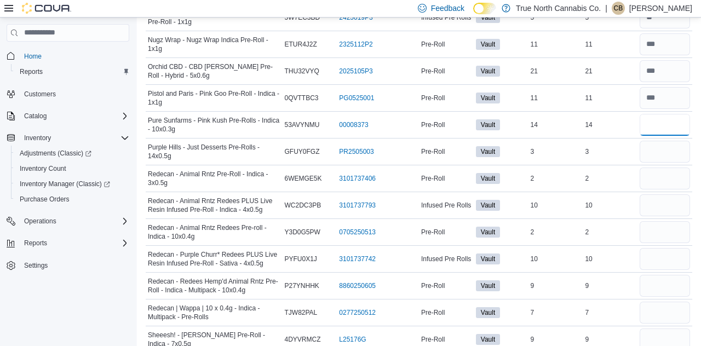
click at [663, 114] on input "number" at bounding box center [665, 125] width 50 height 22
type input "**"
click at [669, 141] on input "number" at bounding box center [665, 152] width 50 height 22
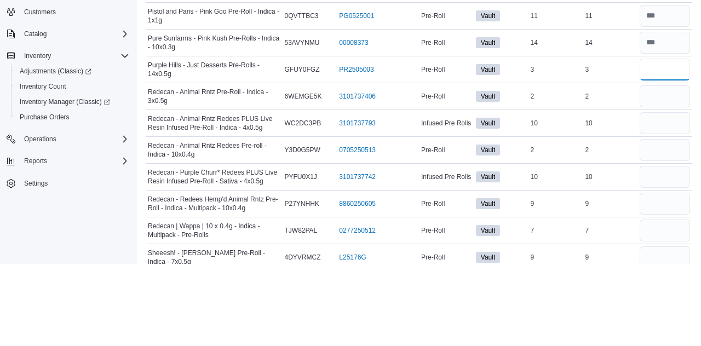
type input "*"
click at [667, 168] on input "number" at bounding box center [665, 179] width 50 height 22
type input "*"
click at [660, 194] on input "number" at bounding box center [665, 205] width 50 height 22
click at [668, 221] on input "number" at bounding box center [665, 232] width 50 height 22
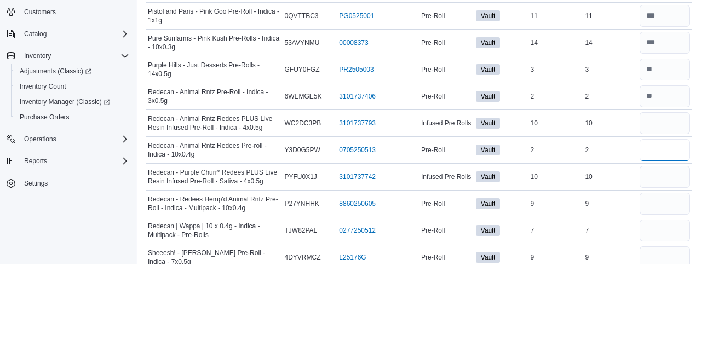
type input "*"
click at [673, 194] on input "number" at bounding box center [665, 205] width 50 height 22
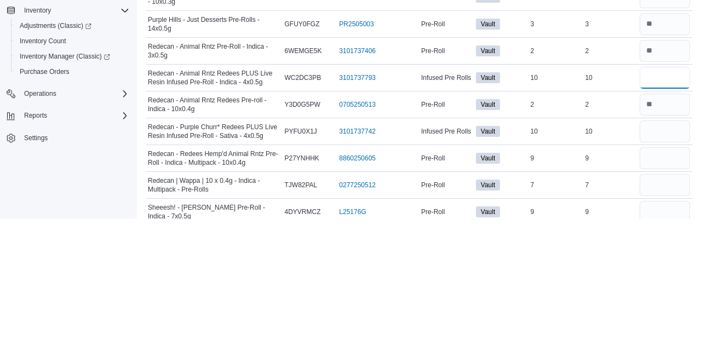
type input "*"
click at [671, 221] on input "number" at bounding box center [665, 232] width 50 height 22
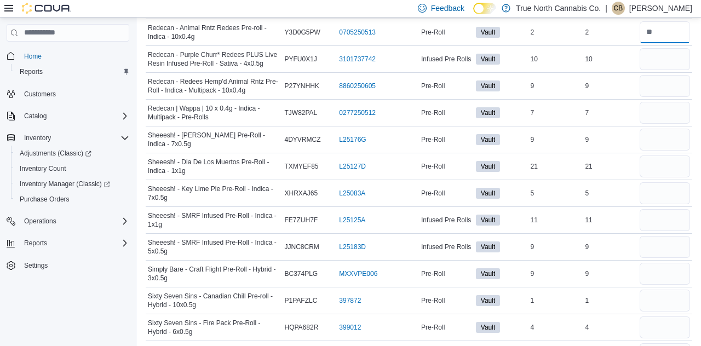
scroll to position [2082, 0]
click at [664, 48] on input "number" at bounding box center [665, 59] width 50 height 22
type input "**"
click at [660, 75] on input "number" at bounding box center [665, 86] width 50 height 22
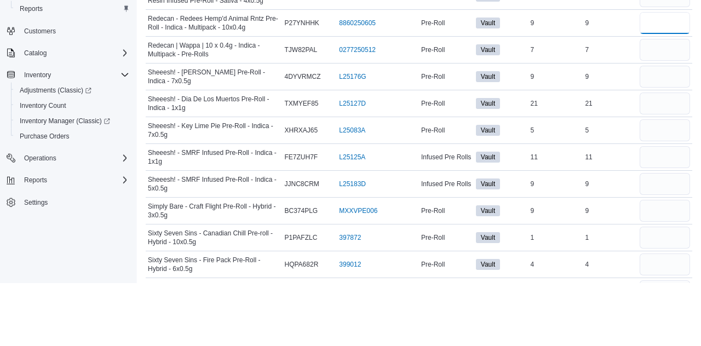
type input "*"
click at [668, 102] on input "number" at bounding box center [665, 113] width 50 height 22
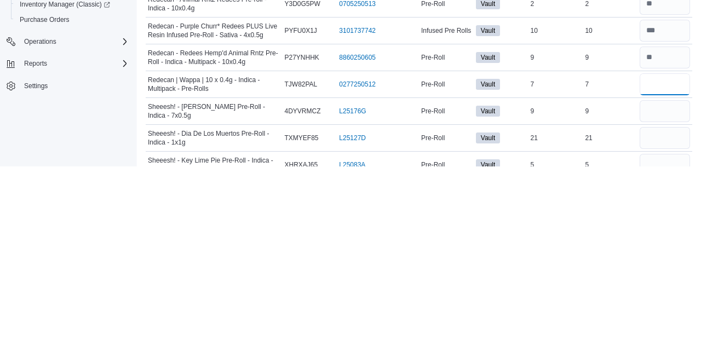
scroll to position [1938, 0]
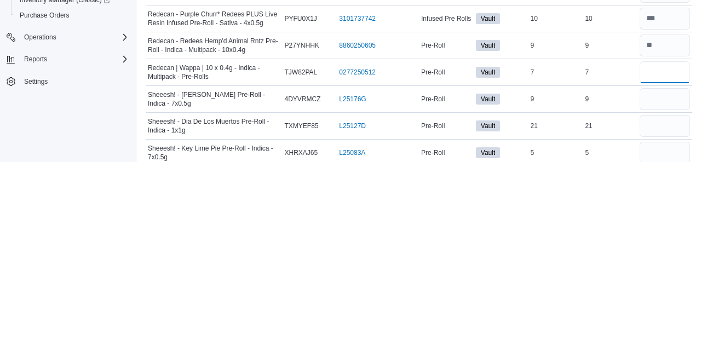
type input "*"
click at [654, 272] on input "number" at bounding box center [665, 283] width 50 height 22
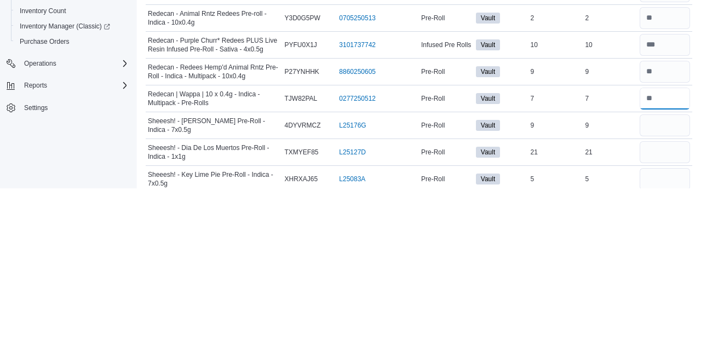
click at [662, 245] on input "number" at bounding box center [665, 256] width 50 height 22
click at [660, 272] on input "number" at bounding box center [665, 283] width 50 height 22
type input "*"
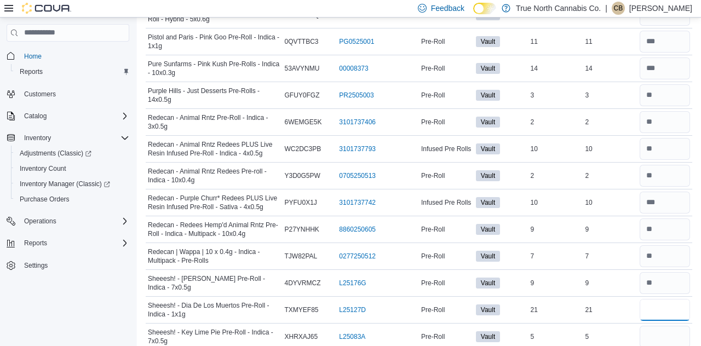
click at [672, 299] on input "number" at bounding box center [665, 310] width 50 height 22
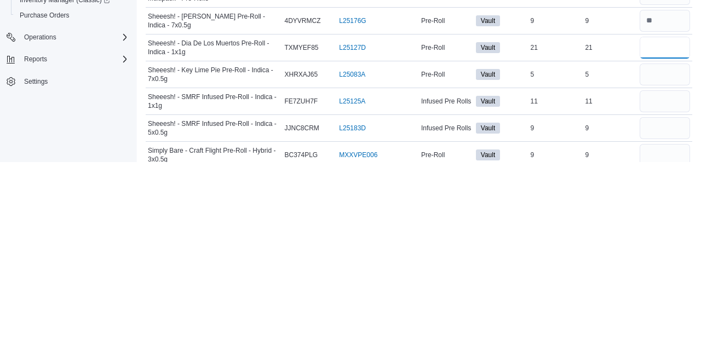
scroll to position [2024, 0]
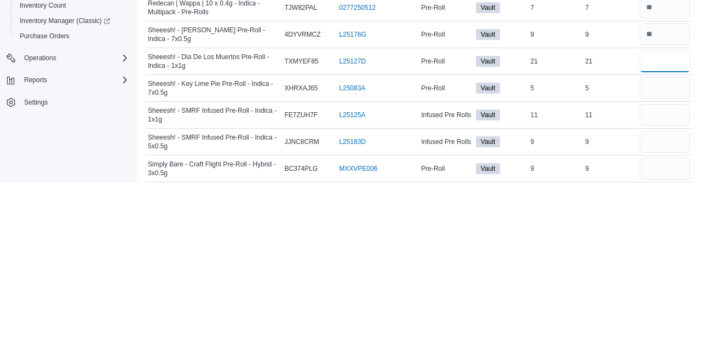
type input "**"
click at [660, 241] on input "number" at bounding box center [665, 252] width 50 height 22
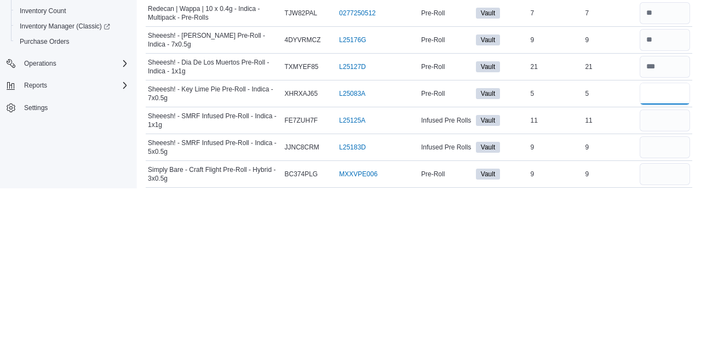
click at [660, 241] on input "number" at bounding box center [665, 252] width 50 height 22
type input "*"
click at [668, 267] on input "number" at bounding box center [665, 278] width 50 height 22
type input "**"
click at [673, 294] on input "number" at bounding box center [665, 305] width 50 height 22
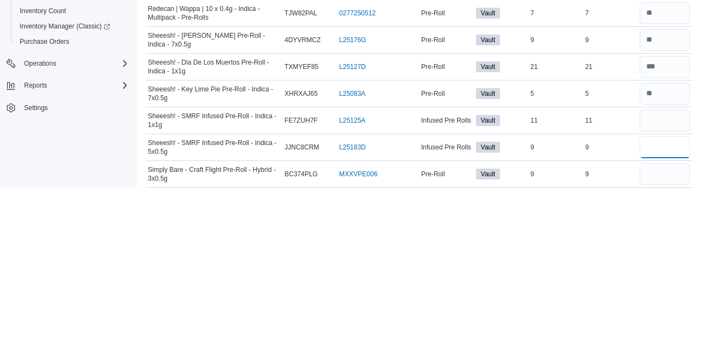
type input "*"
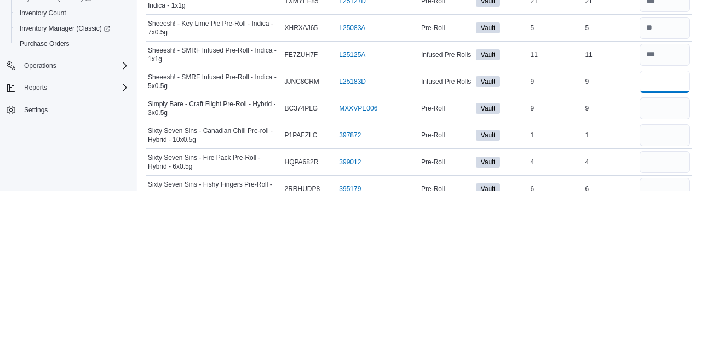
scroll to position [2091, 0]
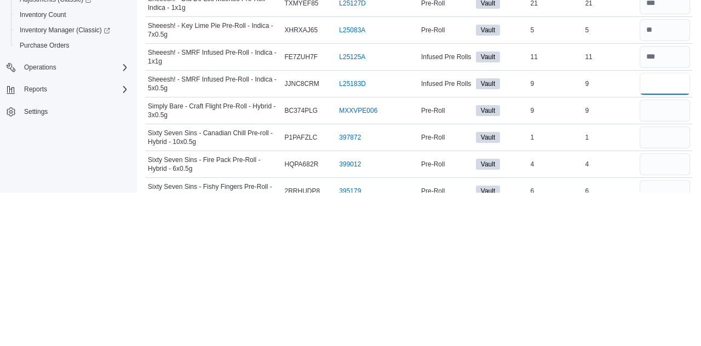
type input "*"
click at [671, 254] on input "number" at bounding box center [665, 265] width 50 height 22
click at [668, 254] on input "number" at bounding box center [665, 265] width 50 height 22
type input "*"
click at [668, 280] on input "number" at bounding box center [665, 291] width 50 height 22
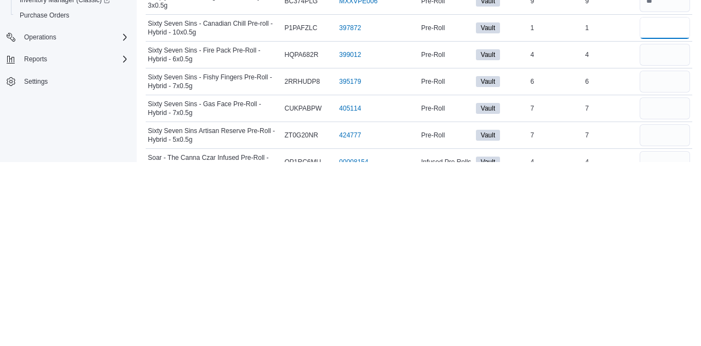
scroll to position [2172, 0]
type input "*"
click at [665, 227] on input "number" at bounding box center [665, 238] width 50 height 22
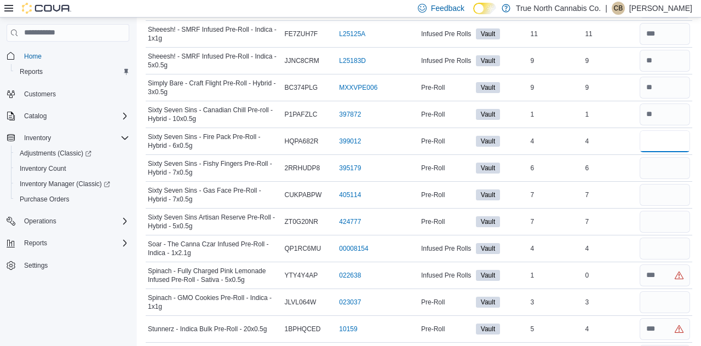
scroll to position [2266, 0]
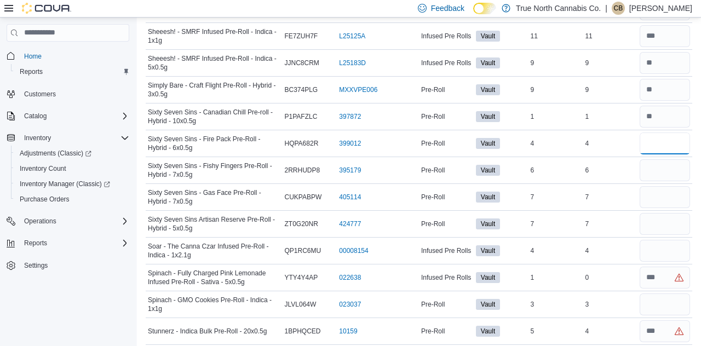
click at [674, 133] on input "number" at bounding box center [665, 144] width 50 height 22
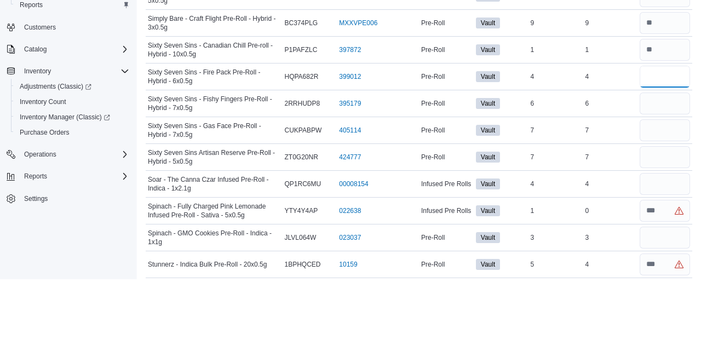
type input "*"
click at [671, 159] on input "number" at bounding box center [665, 170] width 50 height 22
type input "*"
click at [672, 186] on input "number" at bounding box center [665, 197] width 50 height 22
click at [663, 213] on input "number" at bounding box center [665, 224] width 50 height 22
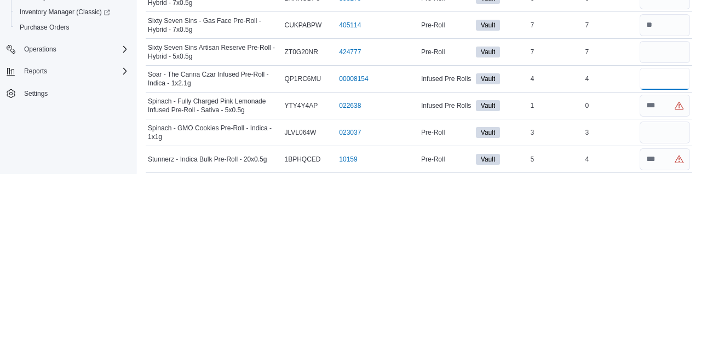
click at [667, 240] on input "number" at bounding box center [665, 251] width 50 height 22
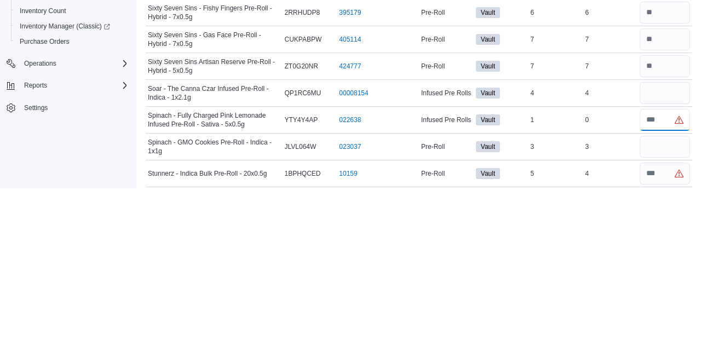
click at [664, 267] on input "number" at bounding box center [665, 278] width 50 height 22
click at [651, 267] on input "number" at bounding box center [665, 278] width 50 height 22
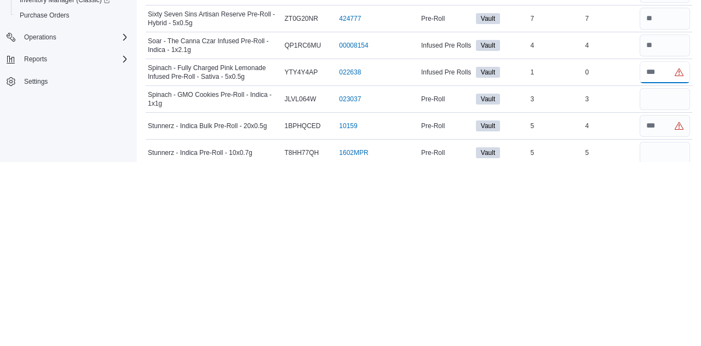
scroll to position [2289, 0]
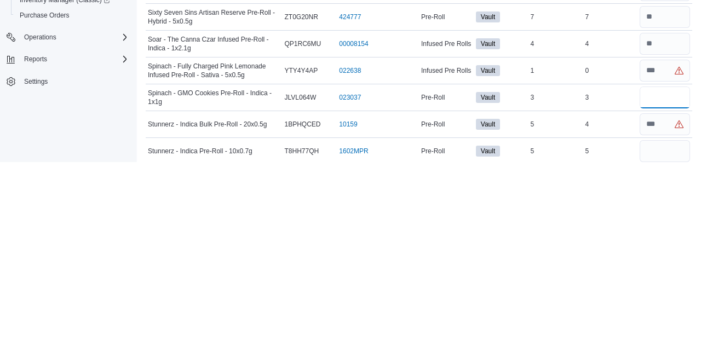
click at [663, 271] on input "number" at bounding box center [665, 282] width 50 height 22
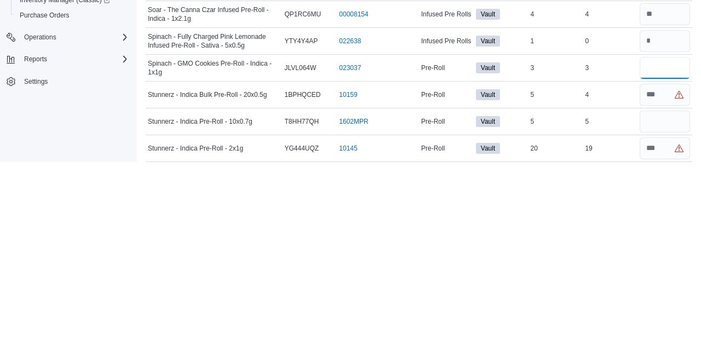
scroll to position [2331, 0]
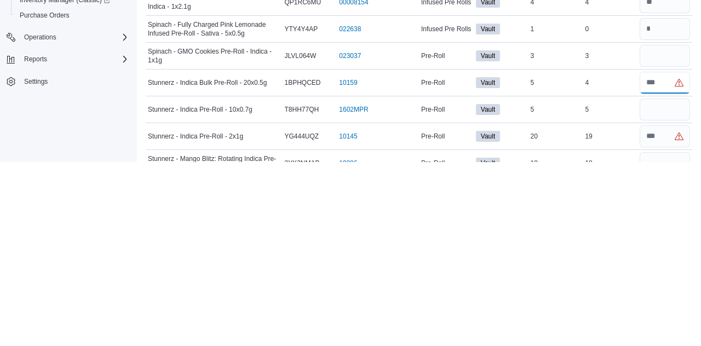
click at [660, 256] on input "number" at bounding box center [665, 267] width 50 height 22
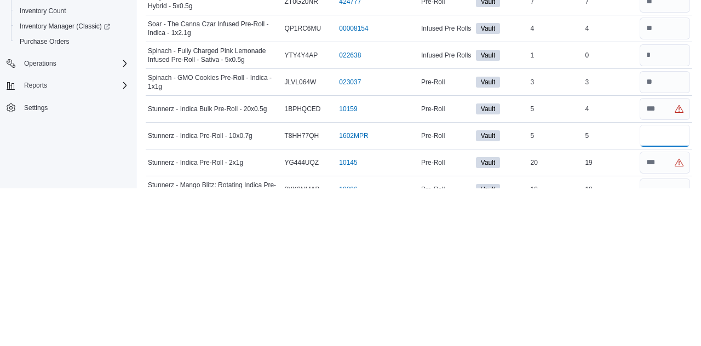
click at [667, 283] on input "number" at bounding box center [665, 294] width 50 height 22
click at [657, 310] on input "number" at bounding box center [665, 321] width 50 height 22
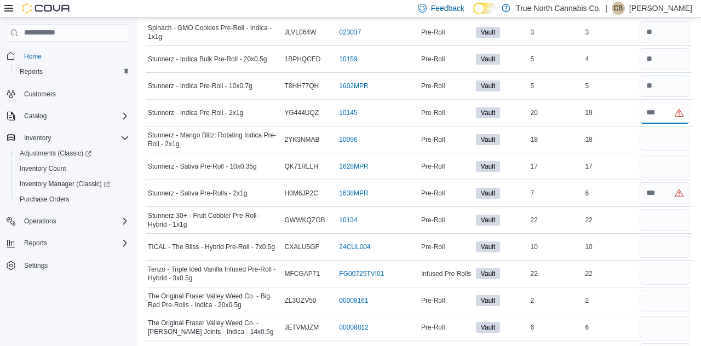
scroll to position [2538, 0]
click at [660, 183] on input "number" at bounding box center [665, 194] width 50 height 22
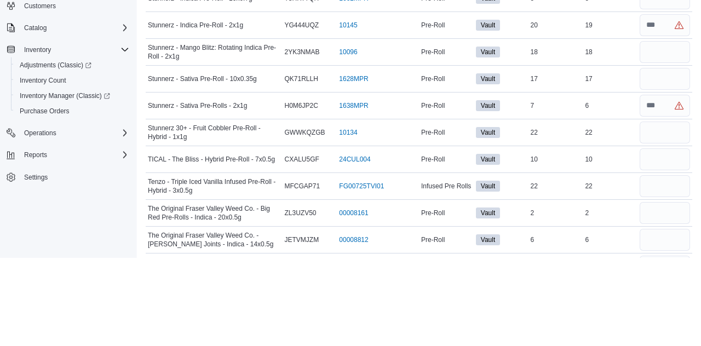
click at [611, 214] on div "22" at bounding box center [610, 220] width 55 height 13
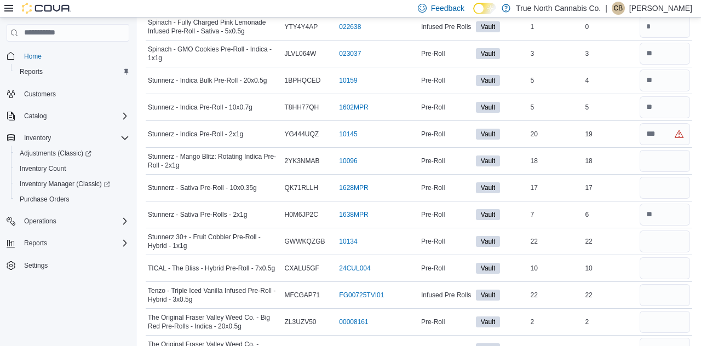
scroll to position [2516, 0]
click at [614, 283] on td "Real Time Stock 22" at bounding box center [610, 296] width 55 height 27
click at [612, 129] on div "19" at bounding box center [610, 135] width 55 height 13
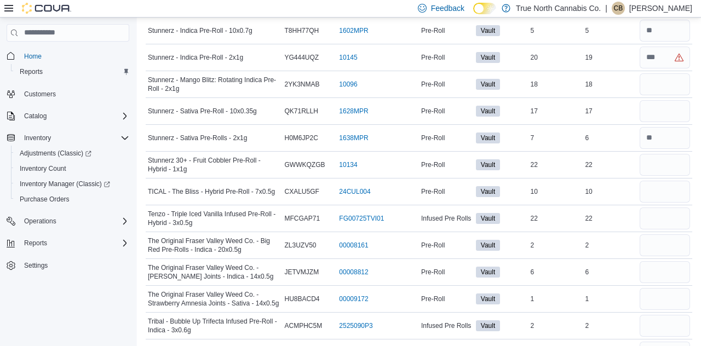
scroll to position [2594, 0]
click at [659, 46] on input "number" at bounding box center [665, 57] width 50 height 22
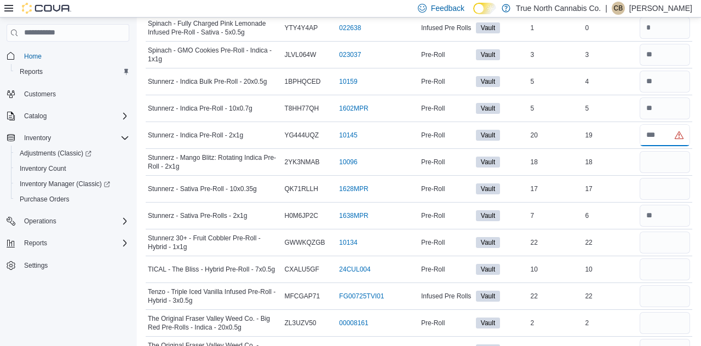
scroll to position [2509, 0]
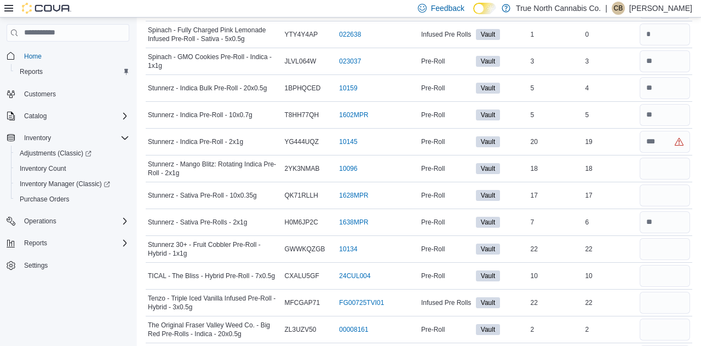
click at [611, 108] on div "5" at bounding box center [610, 114] width 55 height 13
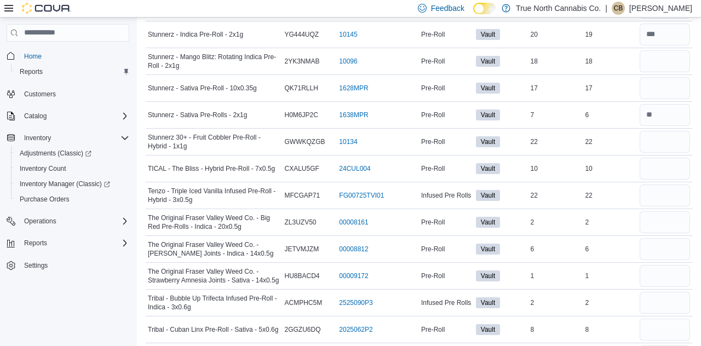
scroll to position [2620, 0]
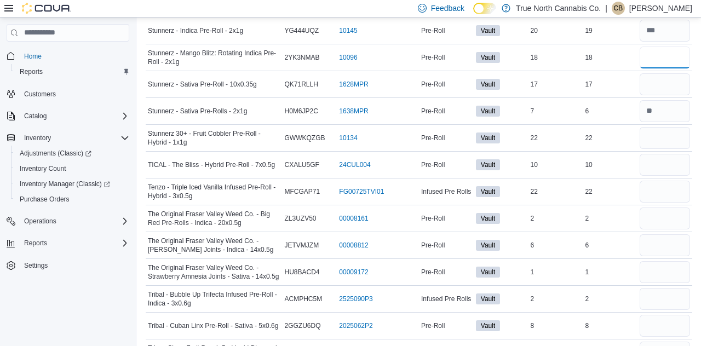
click at [667, 47] on input "number" at bounding box center [665, 58] width 50 height 22
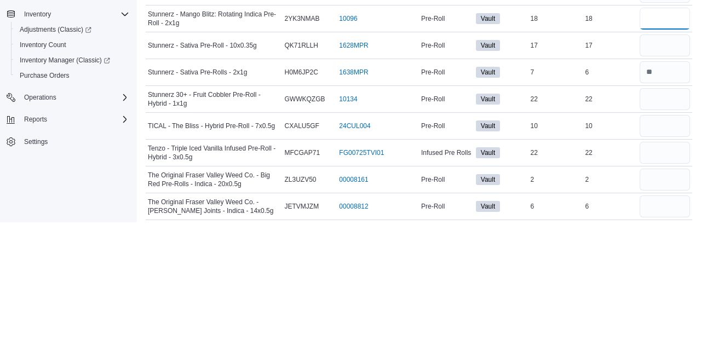
scroll to position [2535, 0]
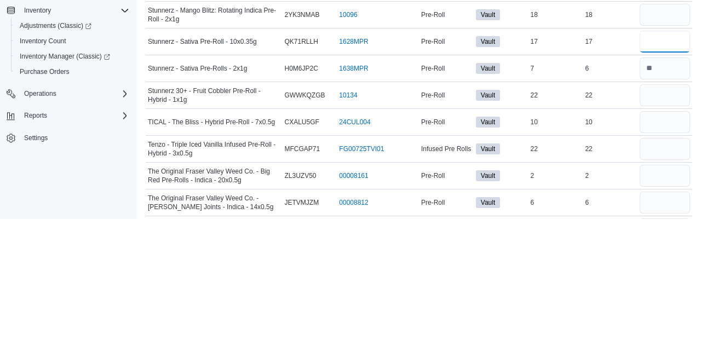
click at [665, 158] on input "number" at bounding box center [665, 169] width 50 height 22
click at [663, 158] on input "number" at bounding box center [665, 169] width 50 height 22
click at [665, 212] on input "number" at bounding box center [665, 223] width 50 height 22
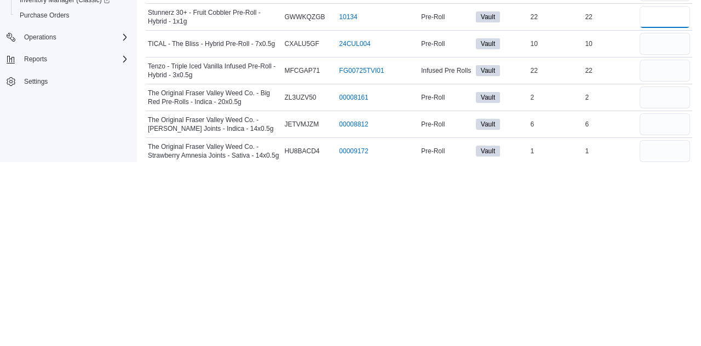
scroll to position [2557, 0]
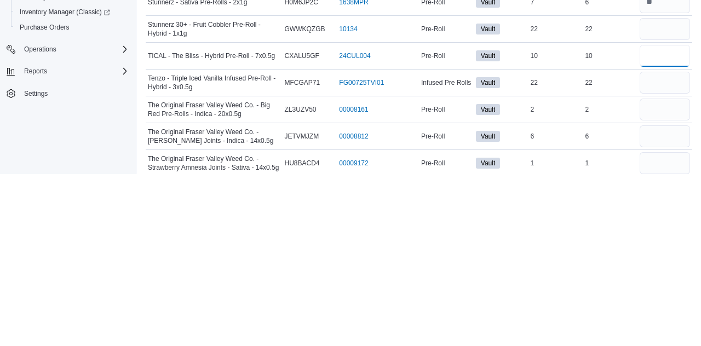
click at [670, 217] on input "number" at bounding box center [665, 228] width 50 height 22
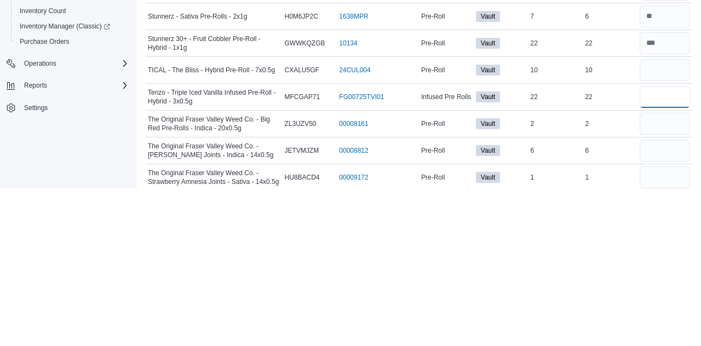
click at [663, 244] on input "number" at bounding box center [665, 255] width 50 height 22
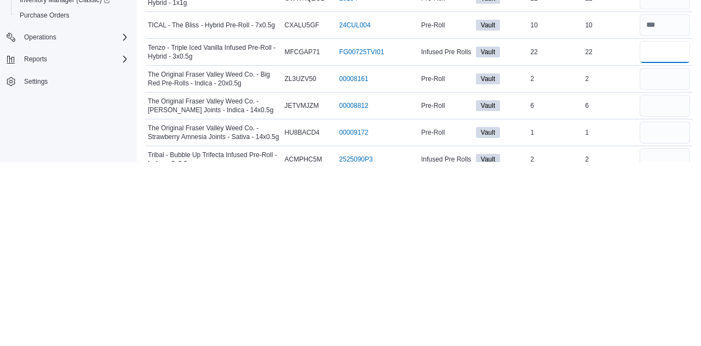
scroll to position [2576, 0]
click at [660, 252] on input "number" at bounding box center [665, 263] width 50 height 22
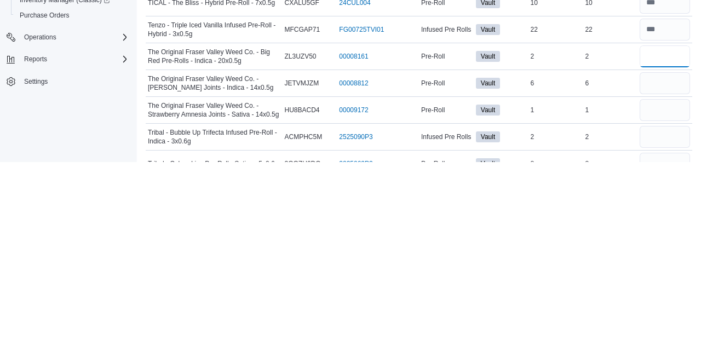
scroll to position [2604, 0]
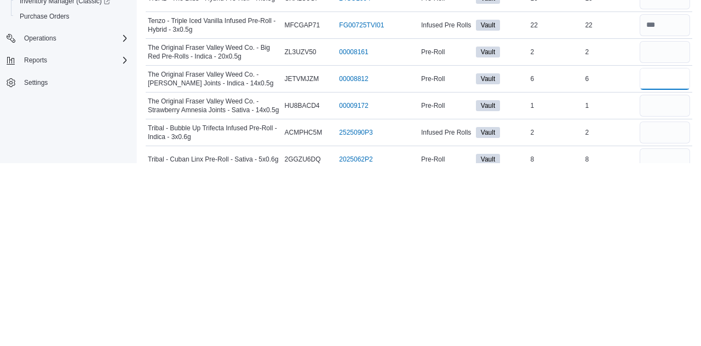
click at [659, 251] on input "number" at bounding box center [665, 262] width 50 height 22
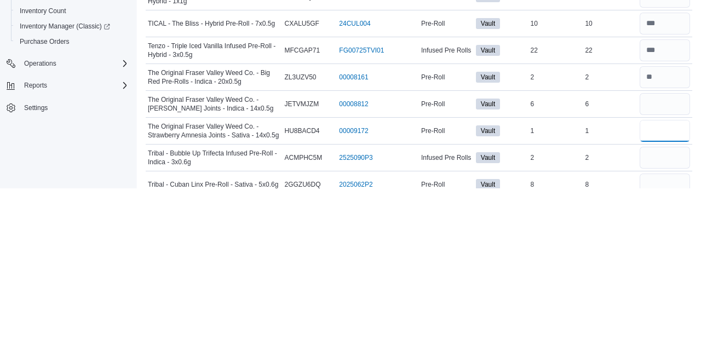
click at [656, 278] on input "number" at bounding box center [665, 289] width 50 height 22
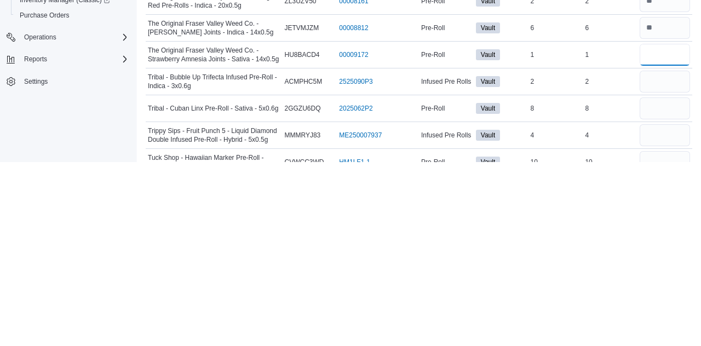
scroll to position [2654, 0]
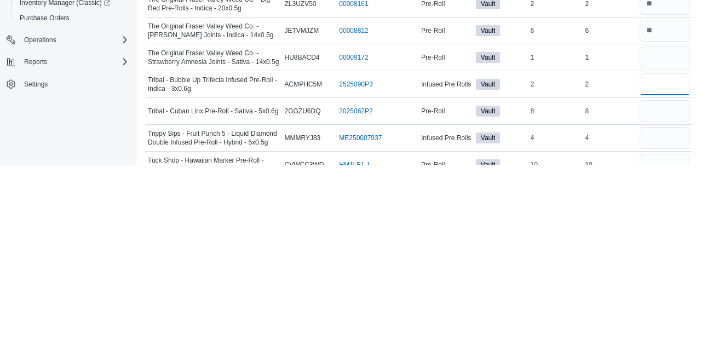
click at [662, 255] on input "number" at bounding box center [665, 266] width 50 height 22
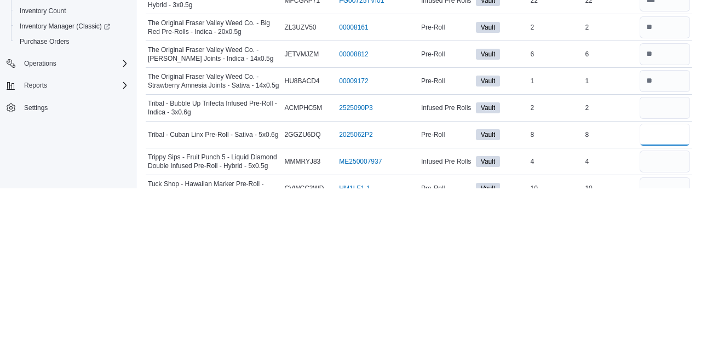
click at [668, 282] on input "number" at bounding box center [665, 293] width 50 height 22
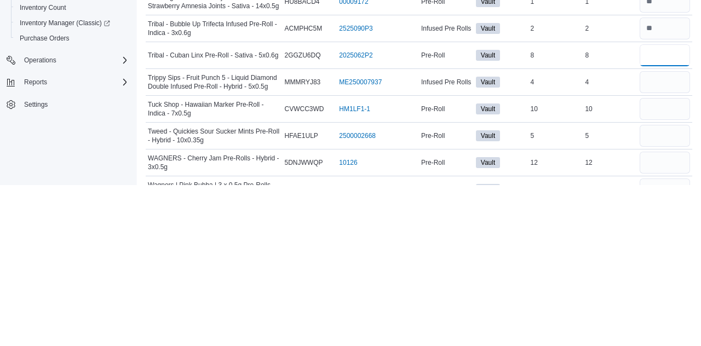
scroll to position [2730, 0]
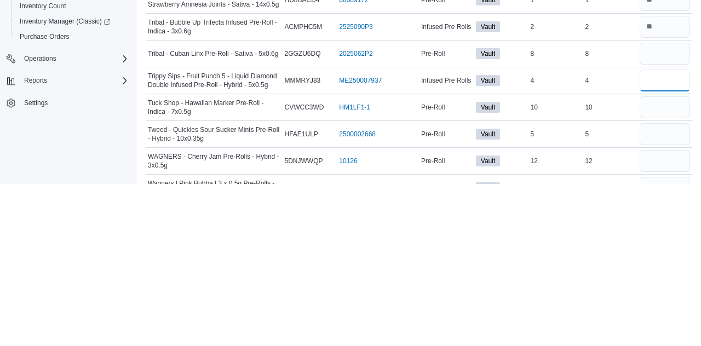
click at [673, 232] on input "number" at bounding box center [665, 243] width 50 height 22
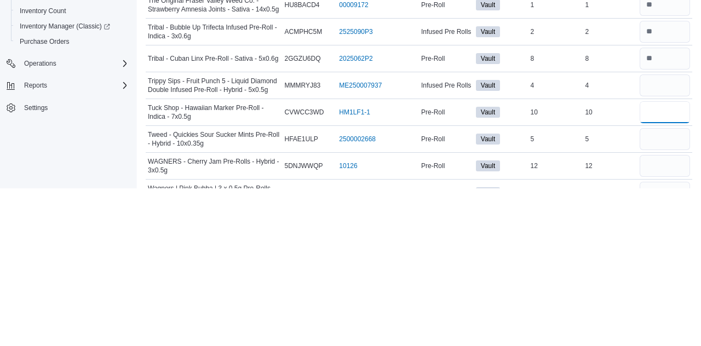
click at [668, 259] on input "number" at bounding box center [665, 270] width 50 height 22
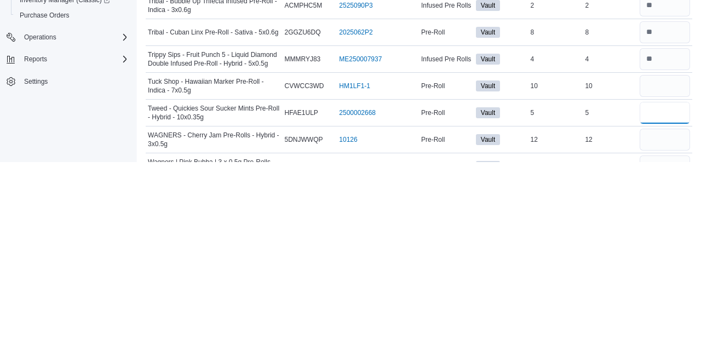
click at [671, 286] on input "number" at bounding box center [665, 297] width 50 height 22
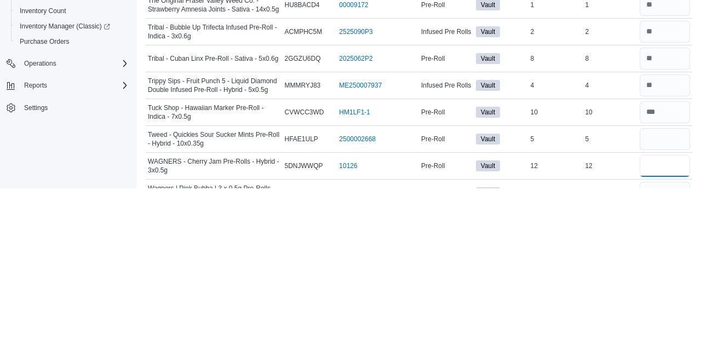
click at [667, 313] on input "number" at bounding box center [665, 324] width 50 height 22
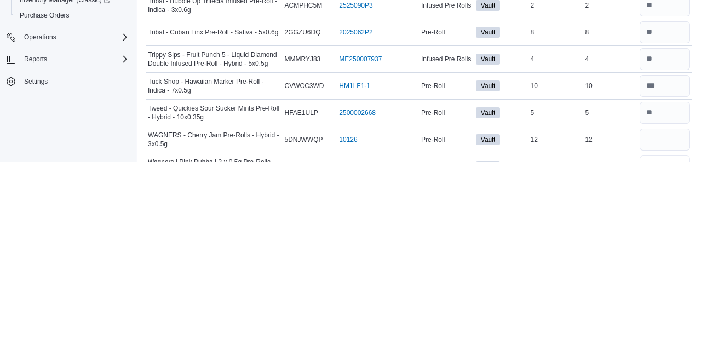
click at [665, 340] on input "number" at bounding box center [665, 351] width 50 height 22
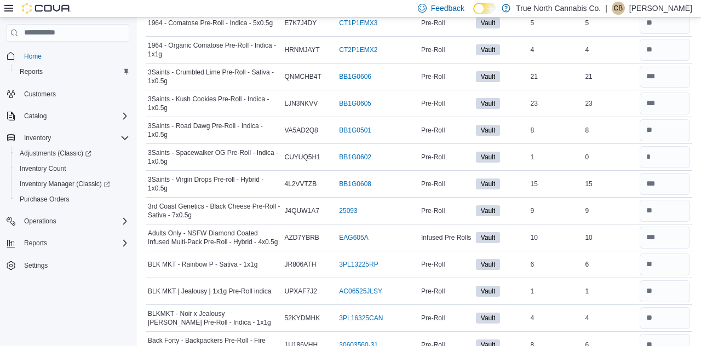
scroll to position [0, 0]
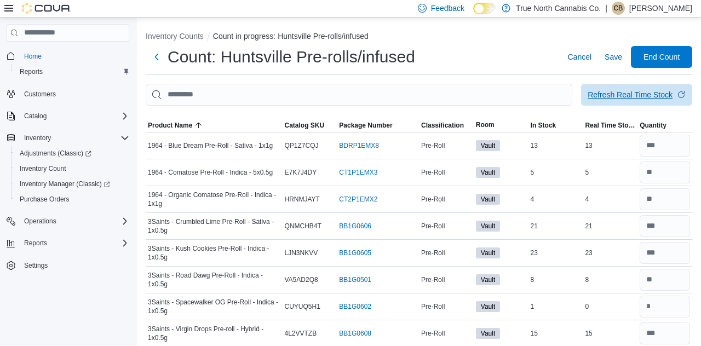
click at [647, 100] on div "Refresh Real Time Stock" at bounding box center [630, 94] width 85 height 11
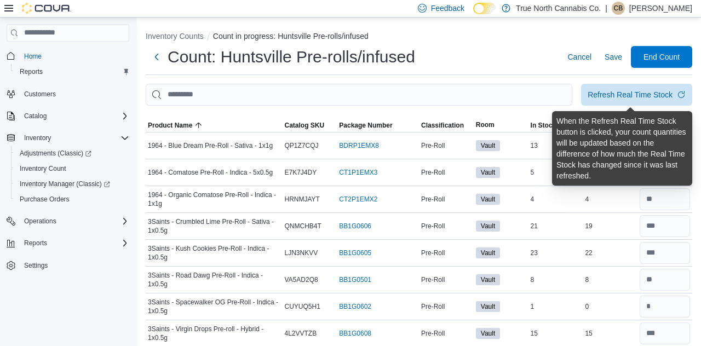
click at [526, 58] on div "Count: Huntsville Pre-rolls/infused Cancel Save End Count" at bounding box center [419, 57] width 547 height 22
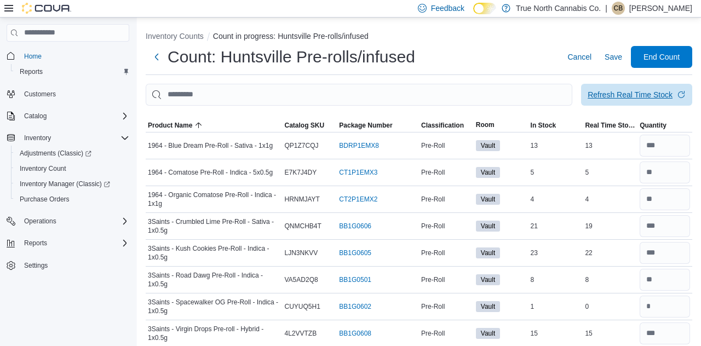
click at [652, 100] on div "Refresh Real Time Stock" at bounding box center [630, 94] width 85 height 11
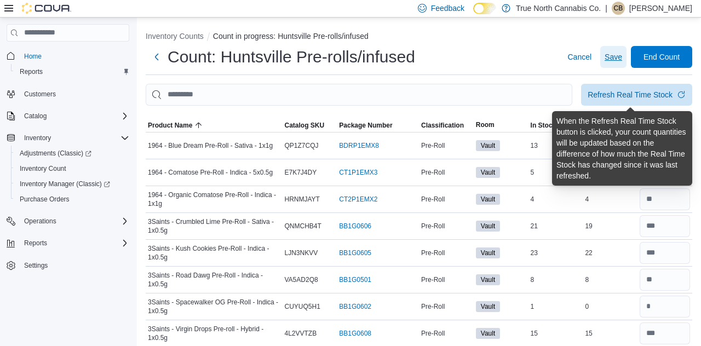
click at [614, 60] on span "Save" at bounding box center [614, 56] width 18 height 11
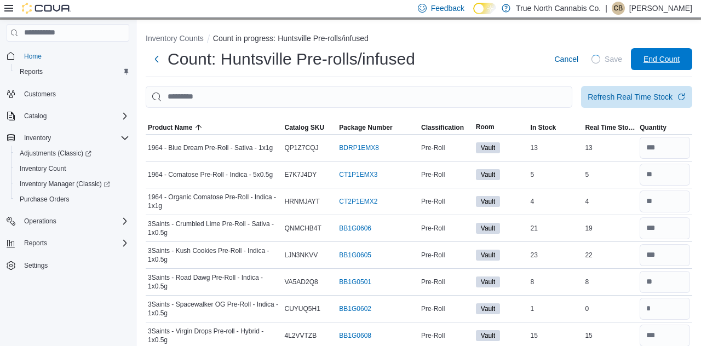
click at [676, 62] on span "End Count" at bounding box center [662, 59] width 36 height 11
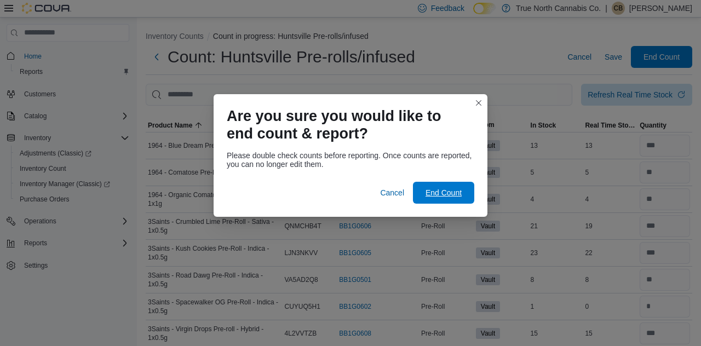
click at [447, 198] on span "End Count" at bounding box center [444, 193] width 48 height 22
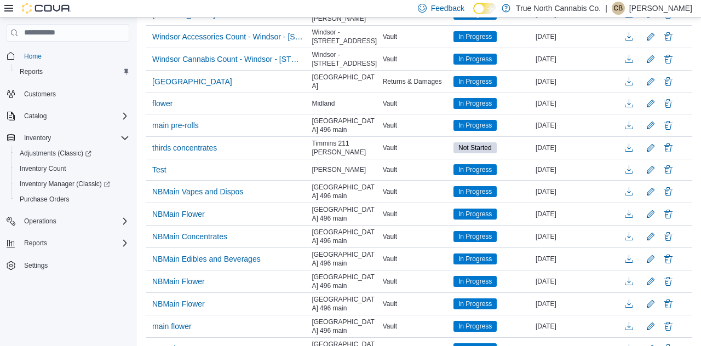
scroll to position [896, 0]
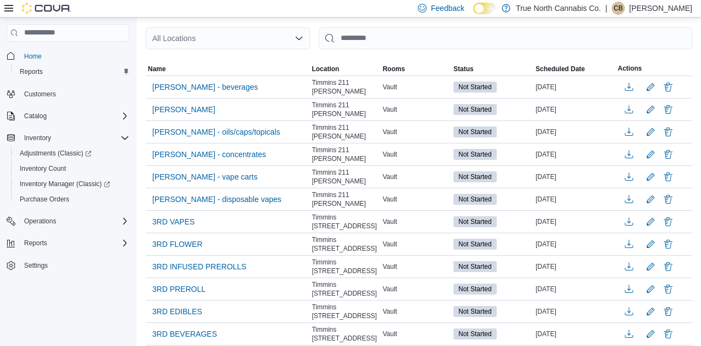
scroll to position [0, 0]
